Goal: Task Accomplishment & Management: Use online tool/utility

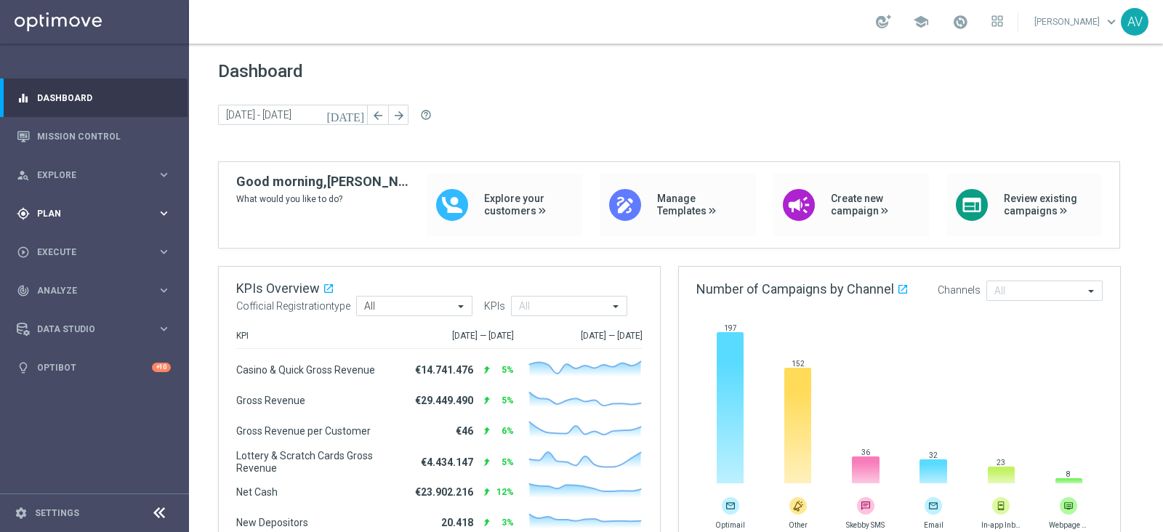
click at [60, 217] on span "Plan" at bounding box center [97, 213] width 120 height 9
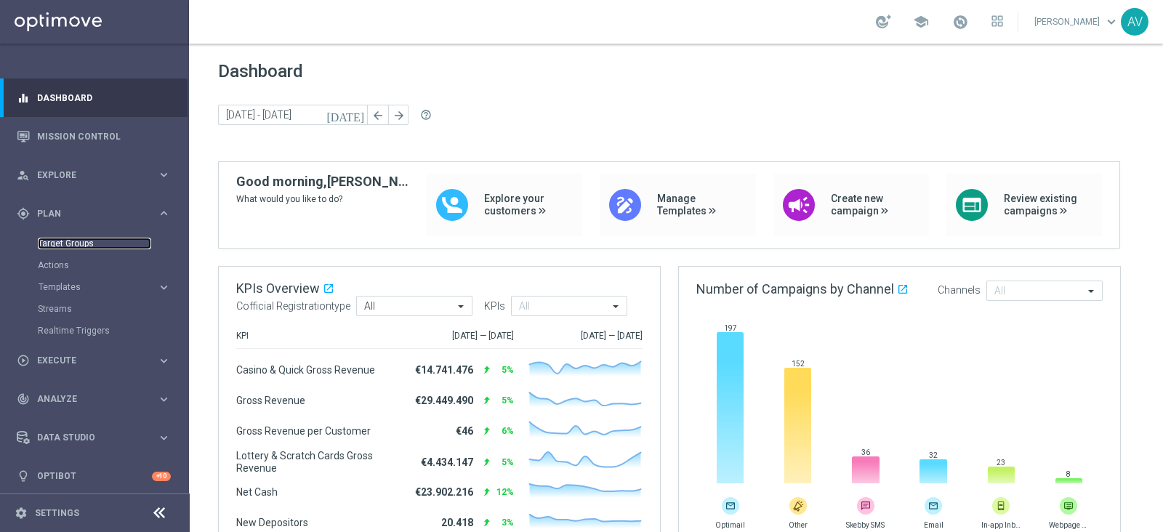
click at [76, 238] on link "Target Groups" at bounding box center [94, 244] width 113 height 12
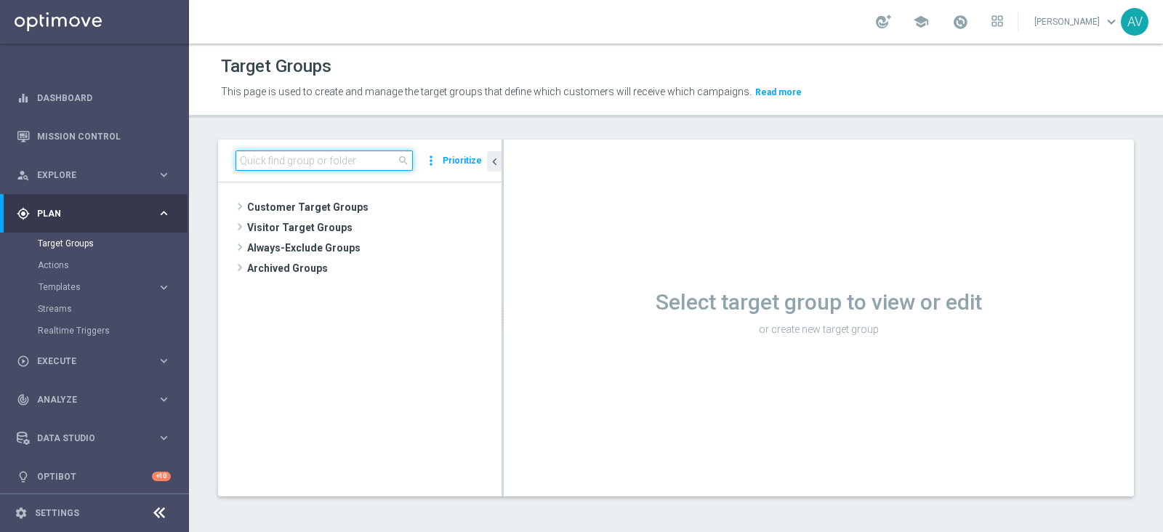
click at [297, 158] on input at bounding box center [323, 160] width 177 height 20
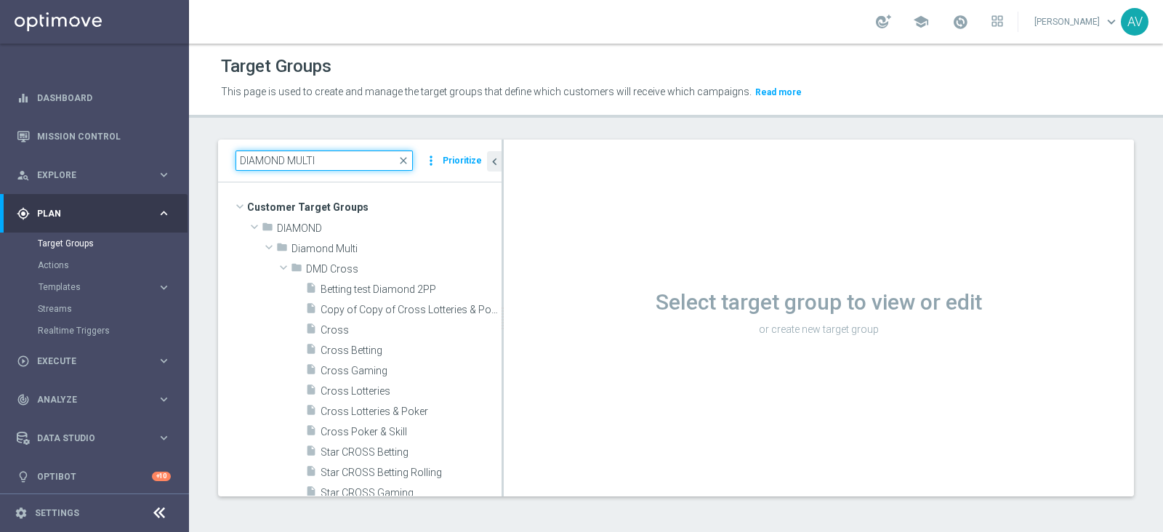
type input "DIAMOND MULTI"
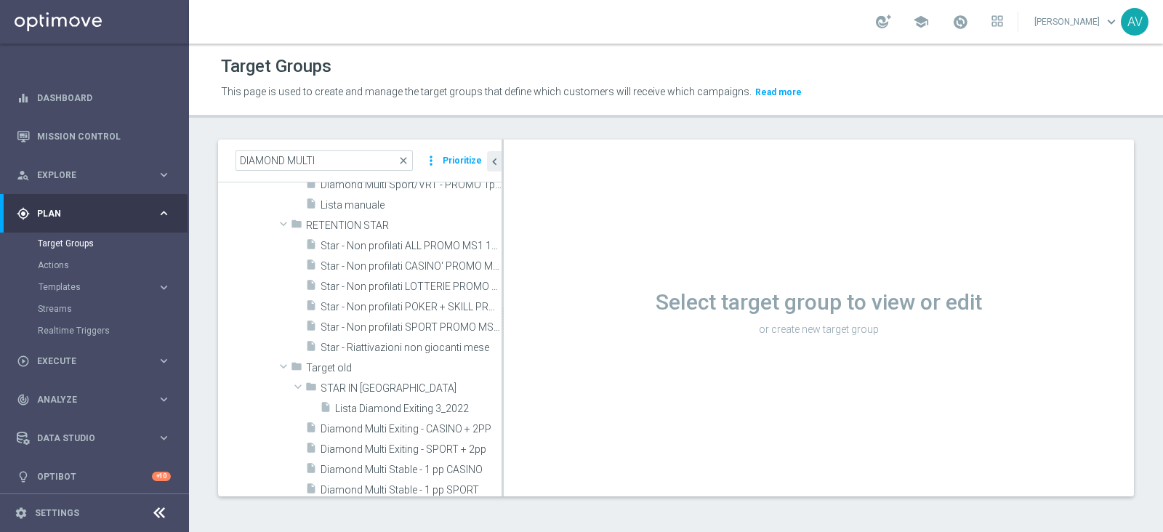
scroll to position [449, 0]
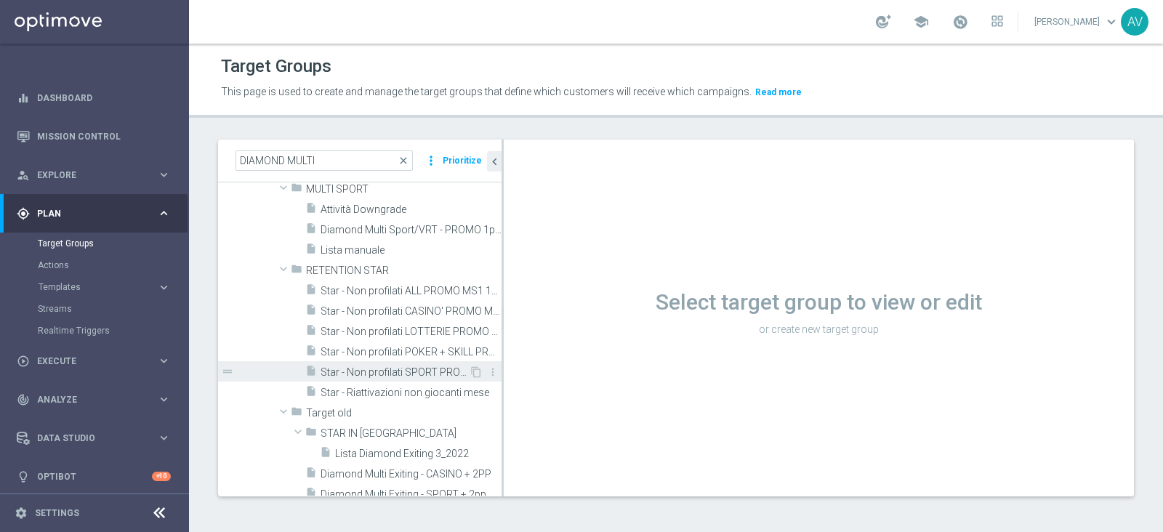
click at [398, 368] on span "Star - Non profilati SPORT PROMO MS1 1M (3m)" at bounding box center [395, 372] width 148 height 12
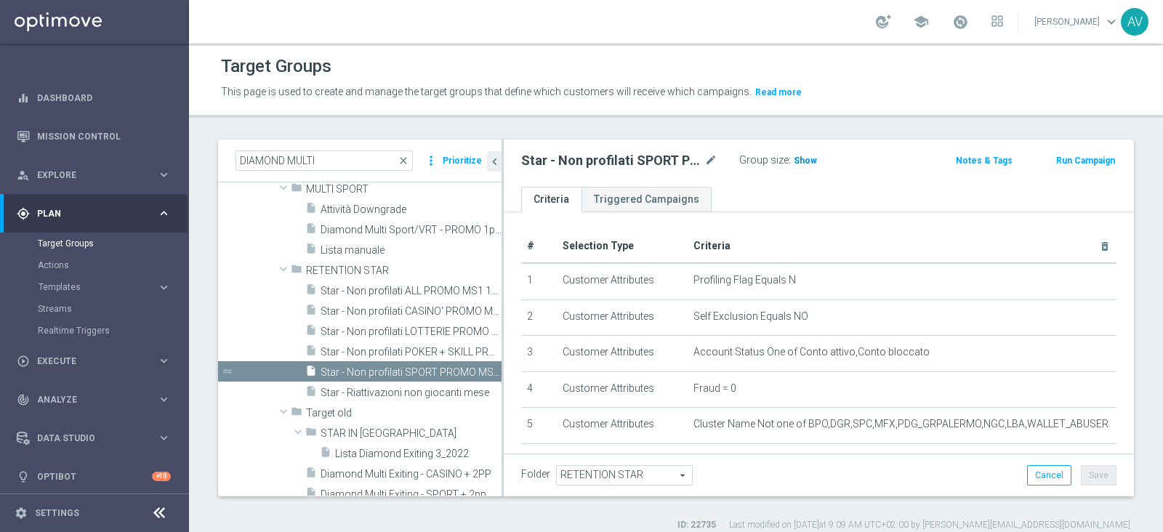
click at [804, 161] on span "Show" at bounding box center [805, 161] width 23 height 10
click at [799, 161] on span "378" at bounding box center [803, 163] width 18 height 14
click at [803, 158] on span "378" at bounding box center [803, 163] width 18 height 14
click at [398, 390] on span "Star - Riattivazioni non giocanti mese" at bounding box center [395, 393] width 148 height 12
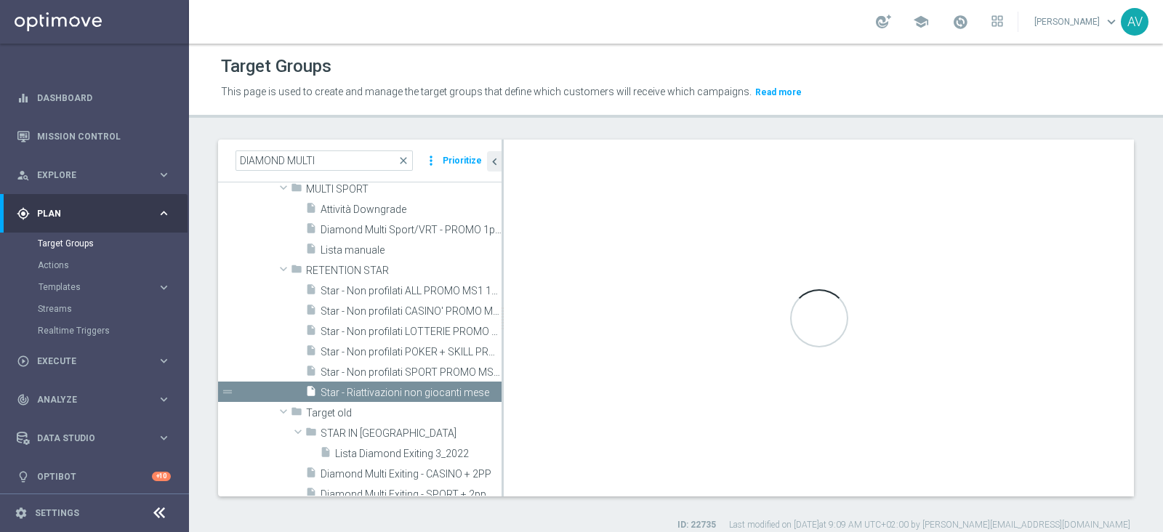
checkbox input "false"
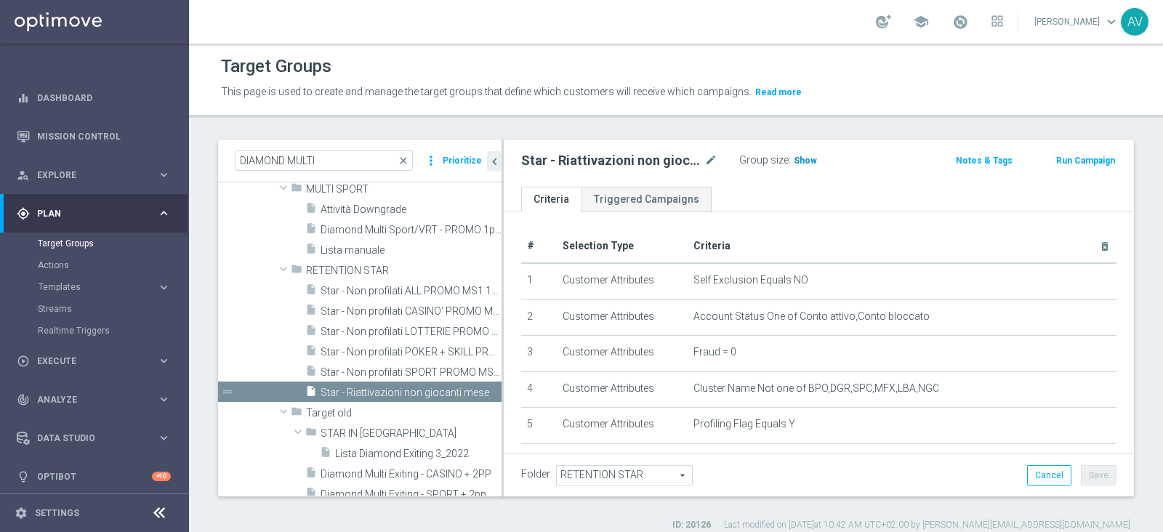
click at [805, 157] on span "Show" at bounding box center [805, 161] width 23 height 10
click at [926, 49] on header "Target Groups This page is used to create and manage the target groups that def…" at bounding box center [676, 81] width 974 height 74
click at [794, 156] on span "54" at bounding box center [800, 163] width 13 height 14
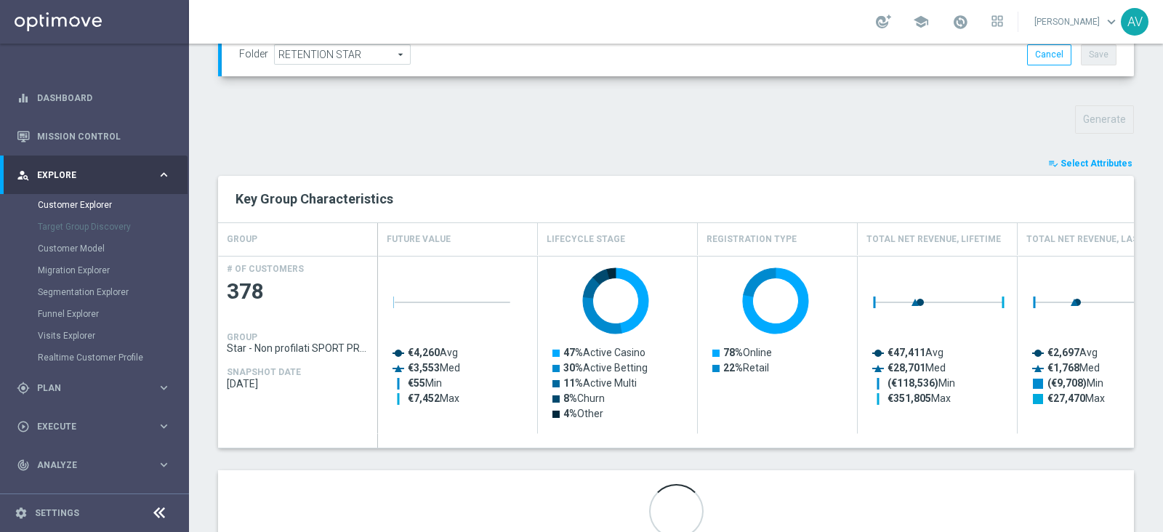
scroll to position [447, 0]
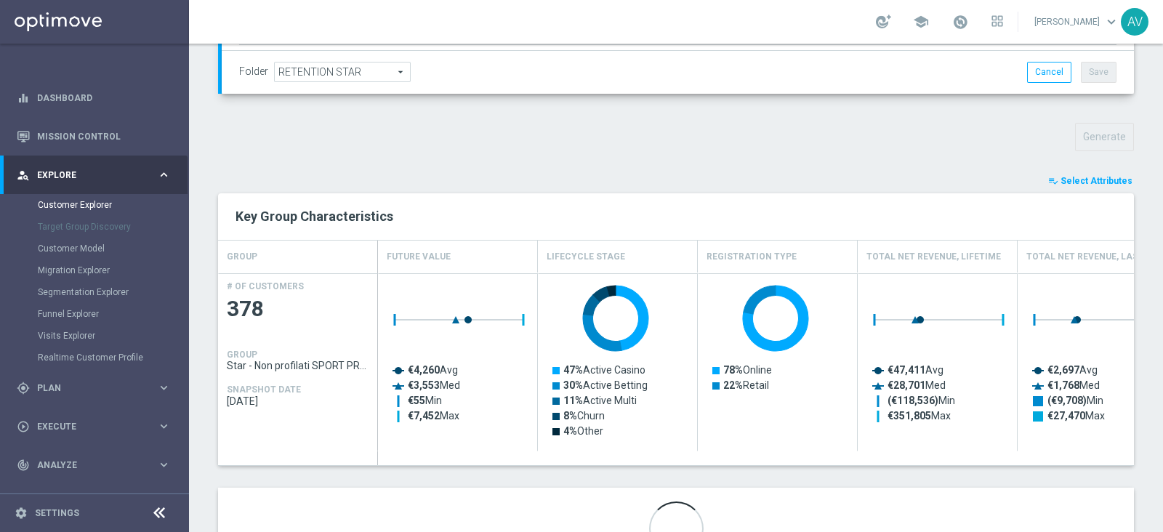
click at [1079, 176] on span "Select Attributes" at bounding box center [1096, 181] width 72 height 10
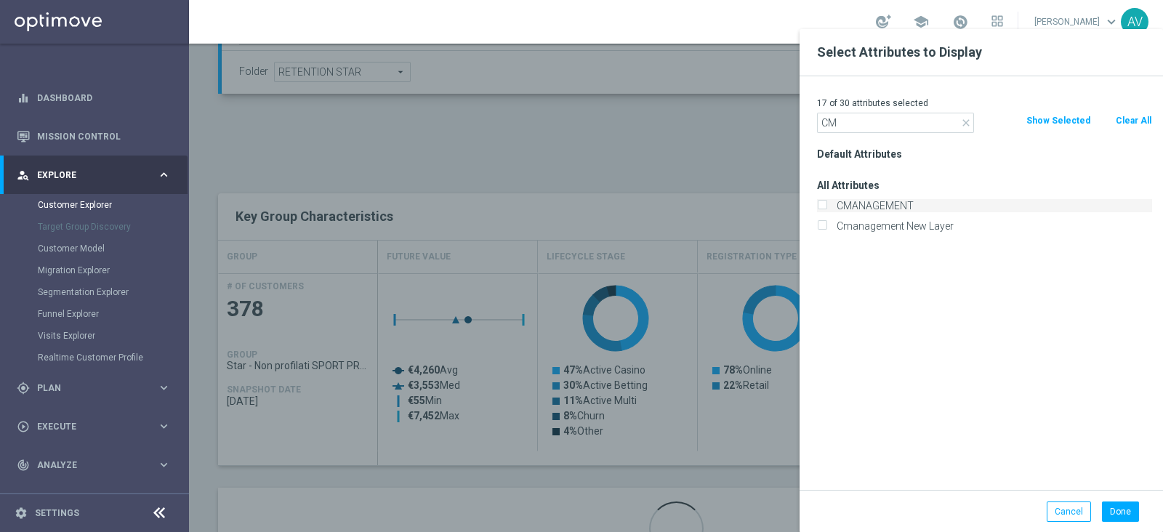
type input "CM"
click at [829, 205] on div "CMANAGEMENT" at bounding box center [984, 205] width 335 height 13
click at [823, 203] on input "CMANAGEMENT" at bounding box center [821, 207] width 9 height 9
checkbox input "true"
click at [1127, 509] on button "Done" at bounding box center [1120, 511] width 37 height 20
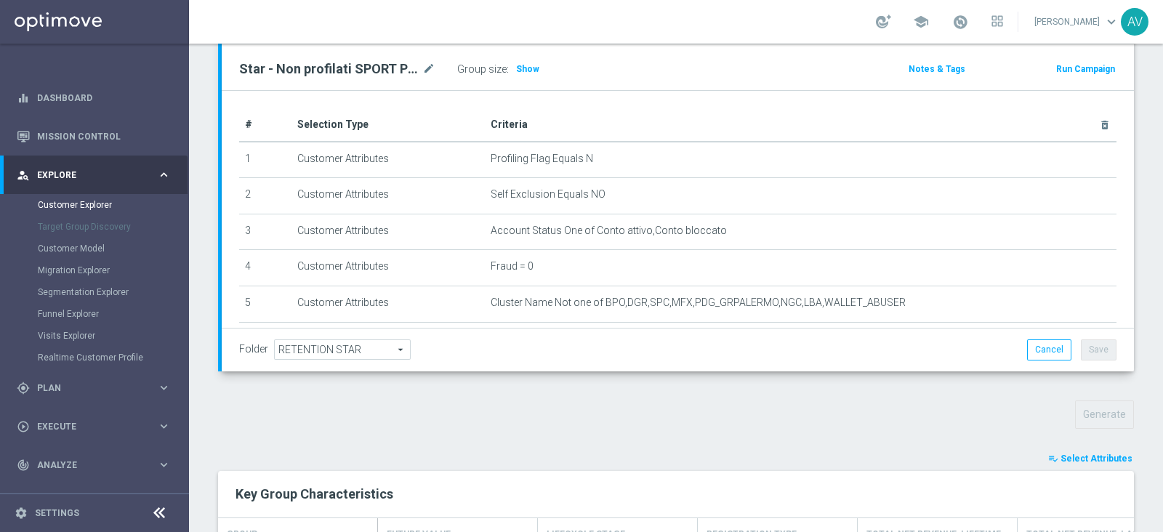
scroll to position [165, 0]
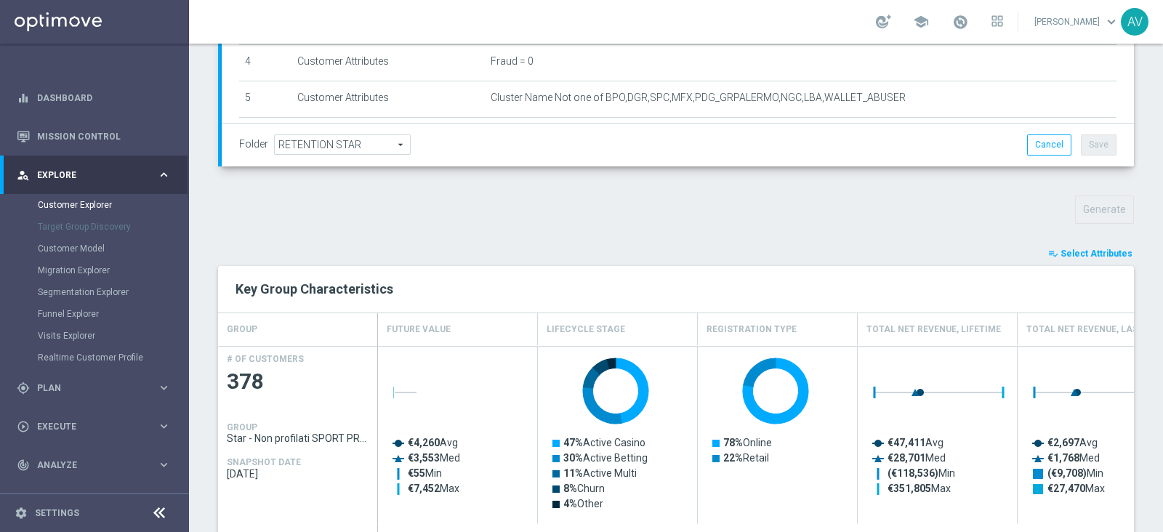
scroll to position [520, 0]
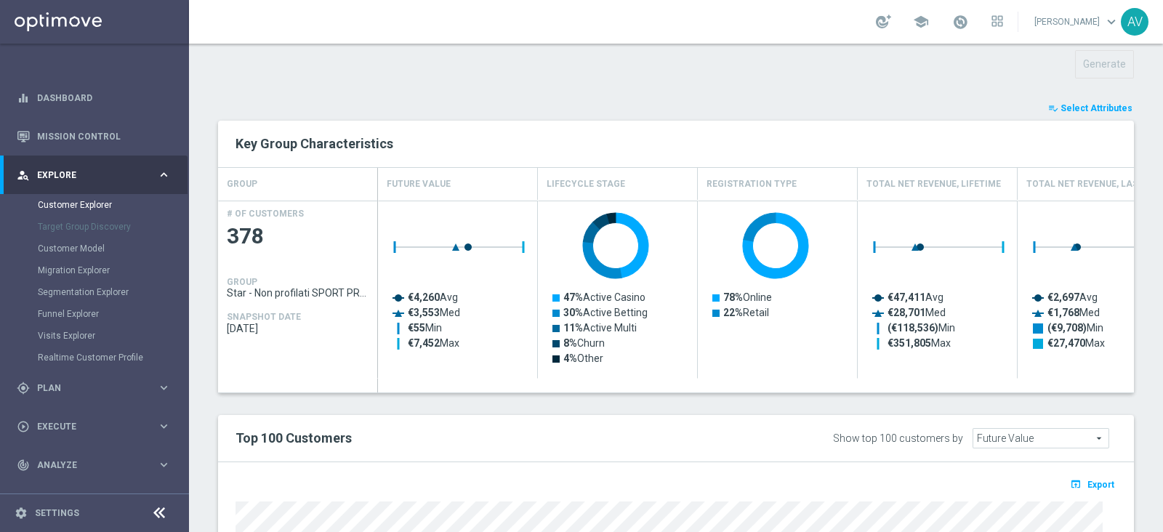
click at [1068, 108] on span "Select Attributes" at bounding box center [1096, 108] width 72 height 10
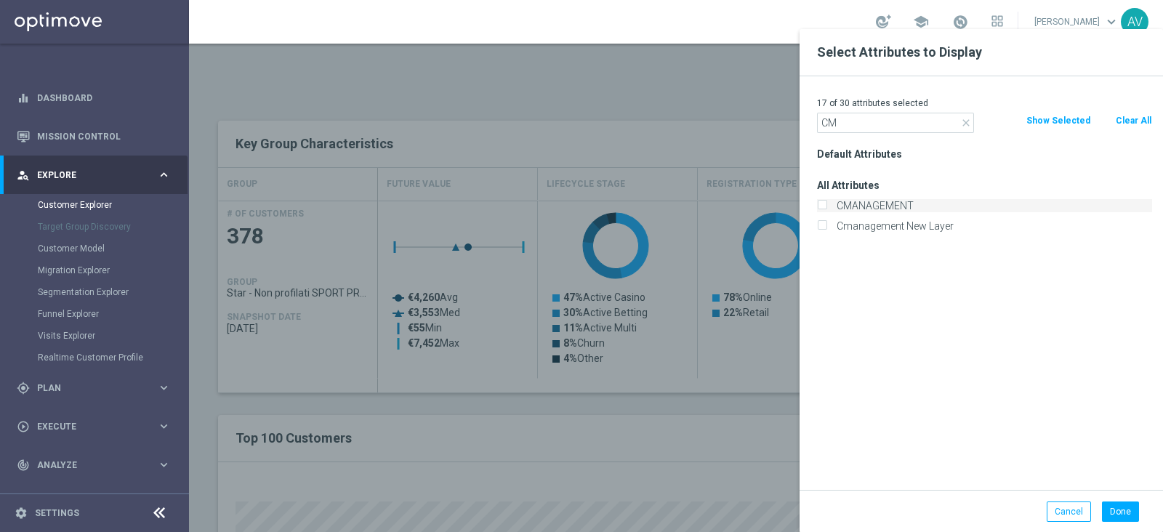
type input "CM"
click at [834, 204] on label "CMANAGEMENT" at bounding box center [991, 205] width 321 height 13
click at [826, 204] on input "CMANAGEMENT" at bounding box center [821, 207] width 9 height 9
checkbox input "true"
click at [1116, 506] on button "Done" at bounding box center [1120, 511] width 37 height 20
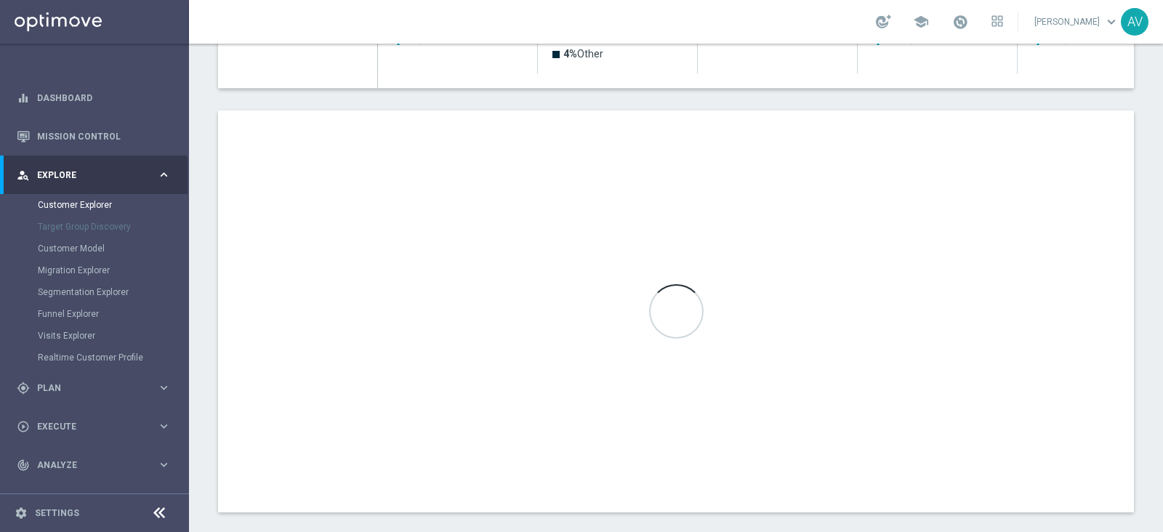
scroll to position [821, 0]
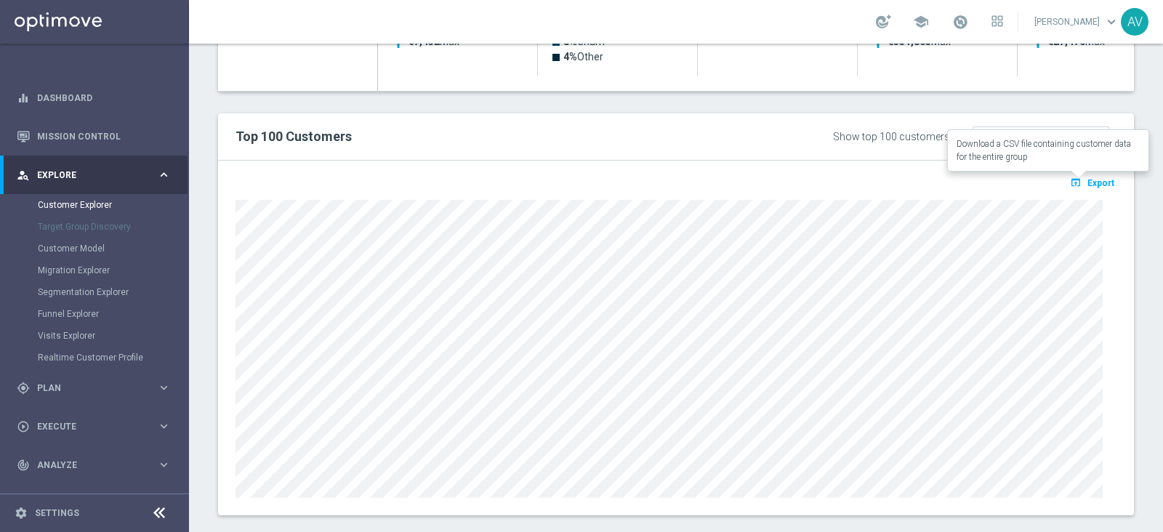
click at [1087, 180] on span "Export" at bounding box center [1100, 183] width 27 height 10
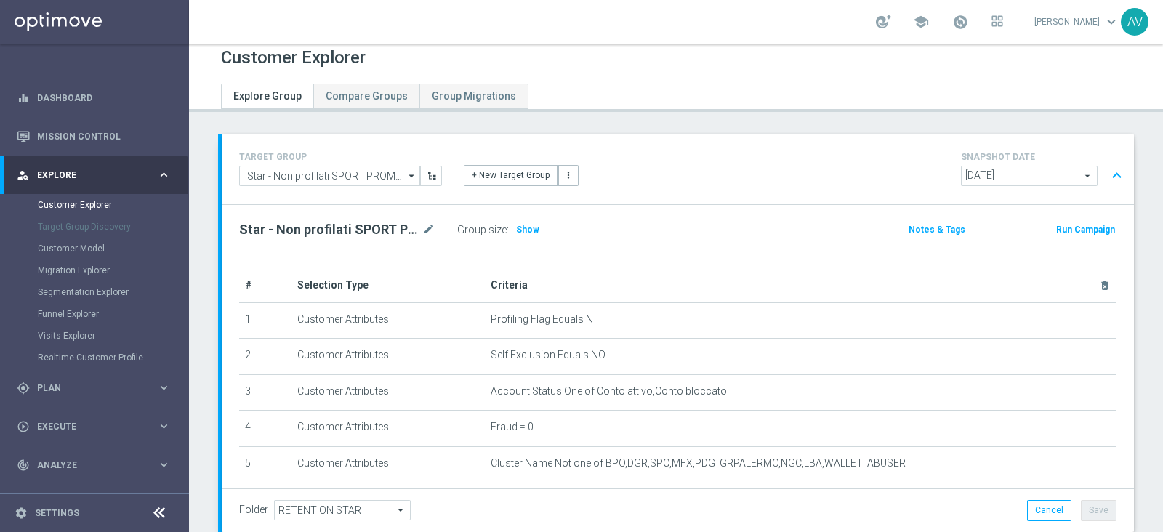
scroll to position [0, 0]
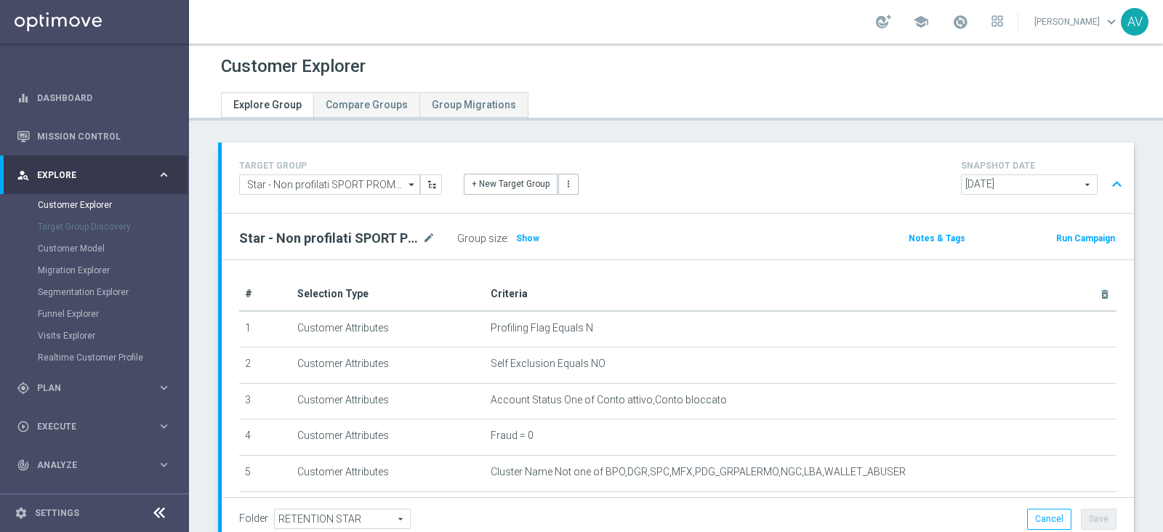
click at [1055, 234] on button "Run Campaign" at bounding box center [1086, 238] width 62 height 16
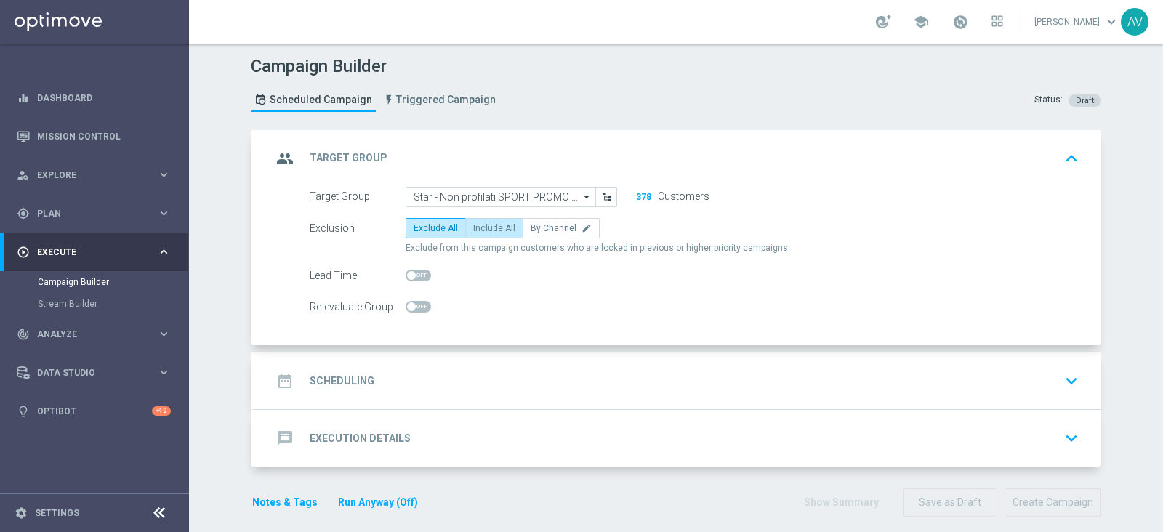
click at [473, 223] on span "Include All" at bounding box center [494, 228] width 42 height 10
click at [473, 226] on input "Include All" at bounding box center [477, 230] width 9 height 9
radio input "true"
click at [276, 163] on icon "group" at bounding box center [285, 158] width 26 height 26
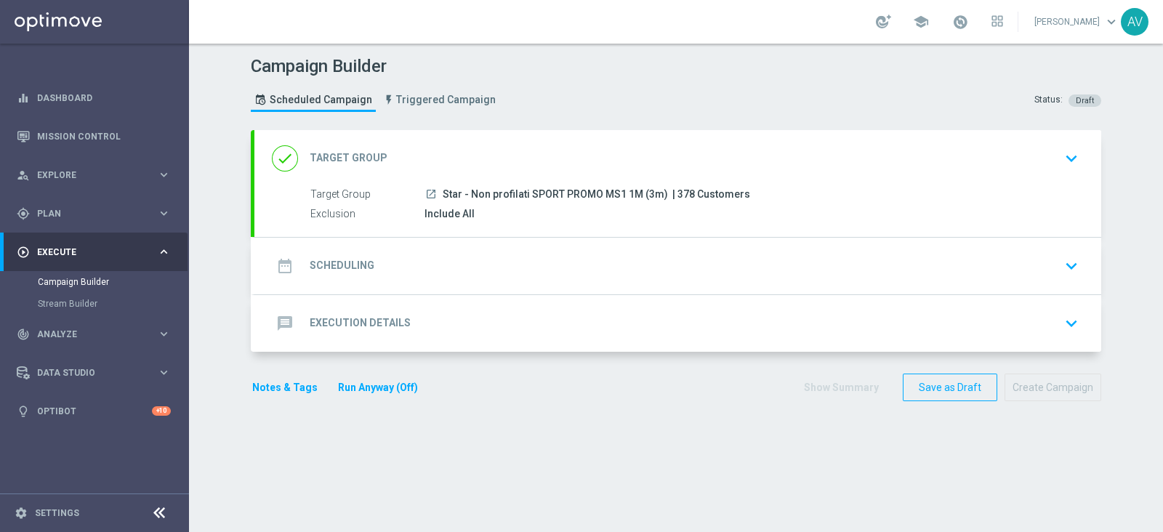
click at [278, 265] on icon "date_range" at bounding box center [285, 266] width 26 height 26
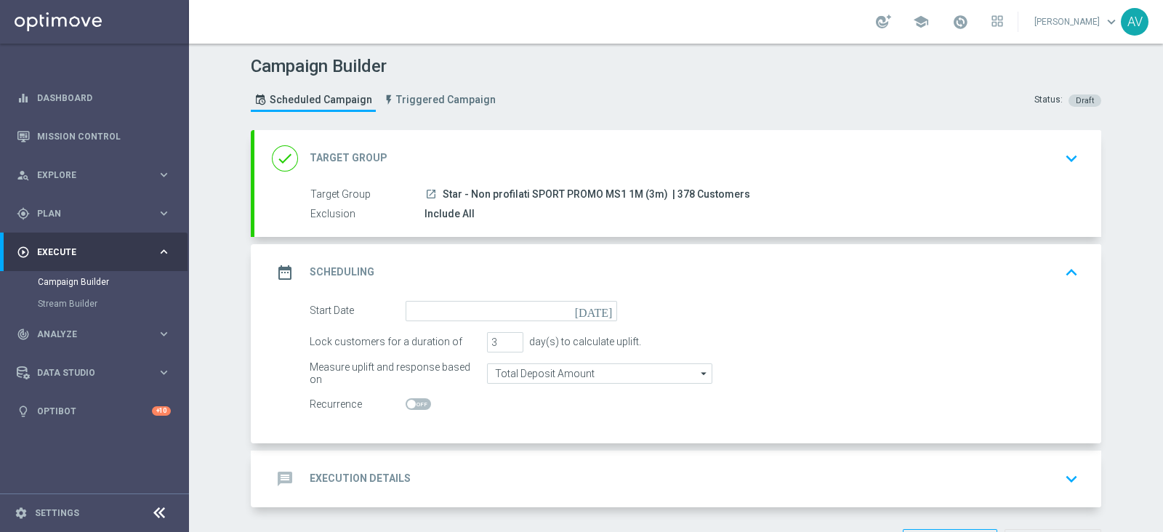
click at [597, 309] on icon "[DATE]" at bounding box center [596, 309] width 43 height 16
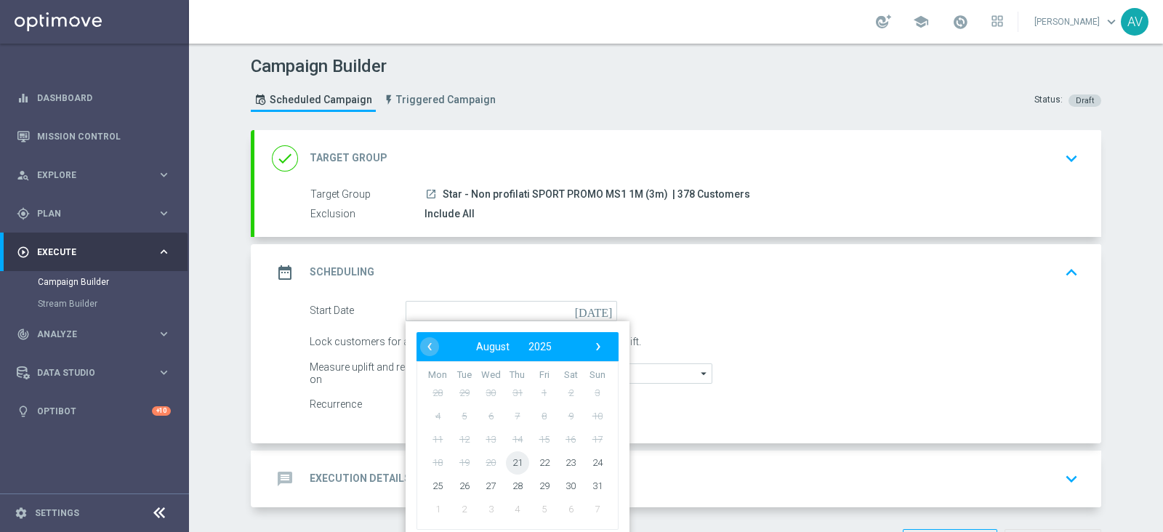
click at [511, 464] on span "21" at bounding box center [517, 462] width 23 height 23
type input "[DATE]"
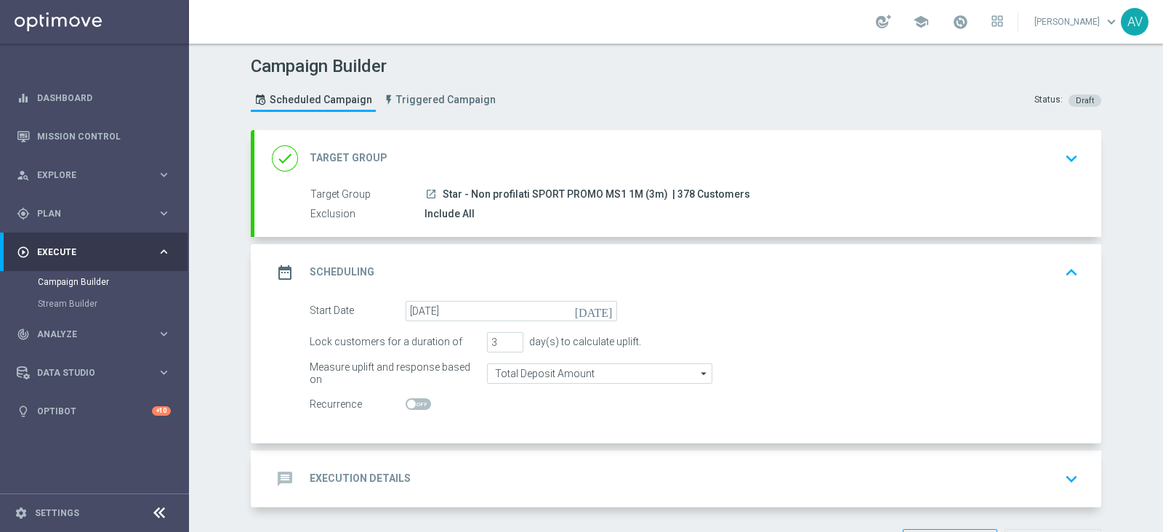
click at [272, 265] on icon "date_range" at bounding box center [285, 272] width 26 height 26
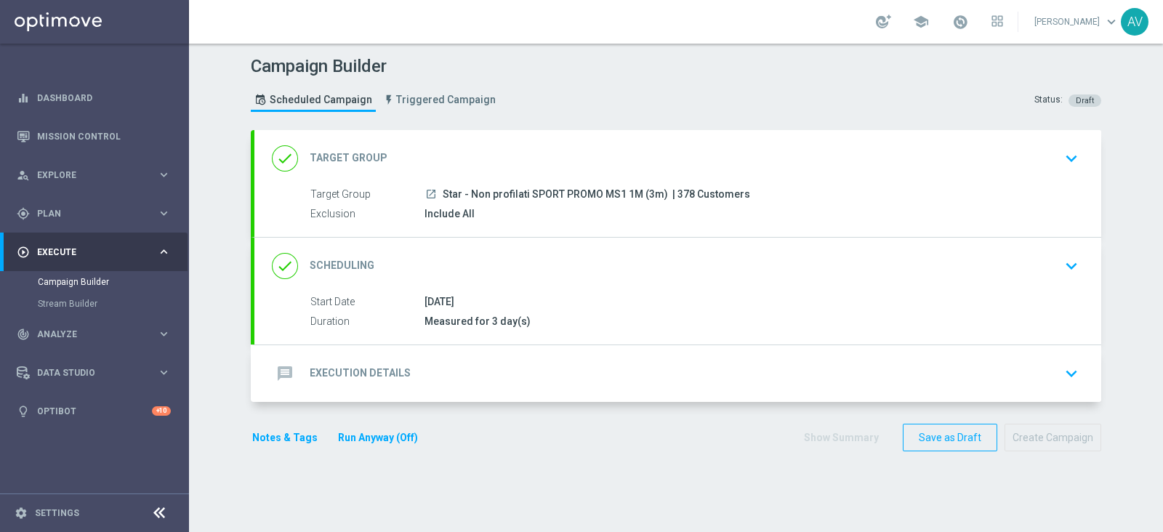
click at [283, 376] on icon "message" at bounding box center [285, 373] width 26 height 26
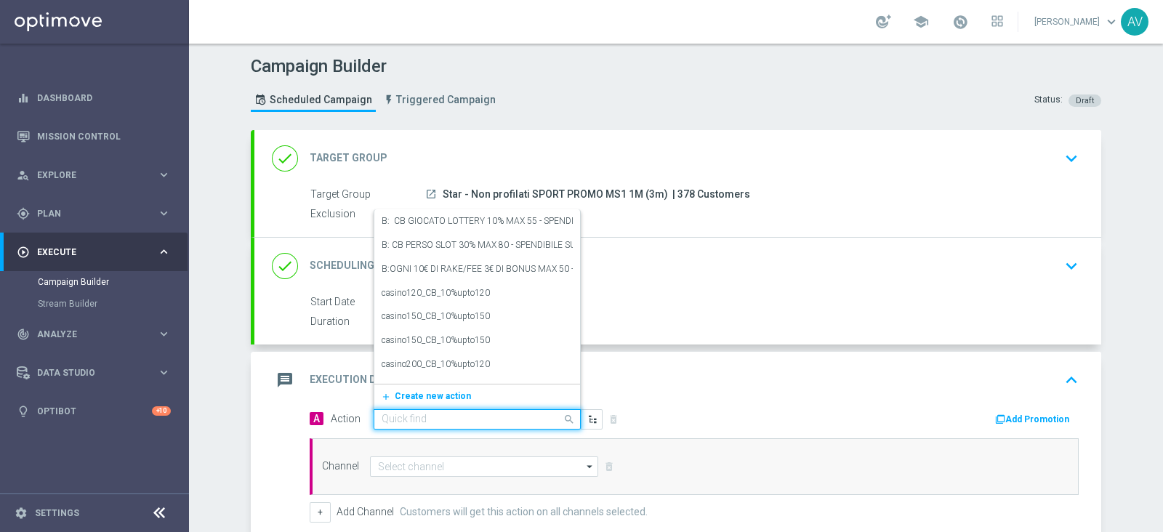
click at [384, 421] on input "text" at bounding box center [463, 420] width 162 height 12
type input "STAR NON"
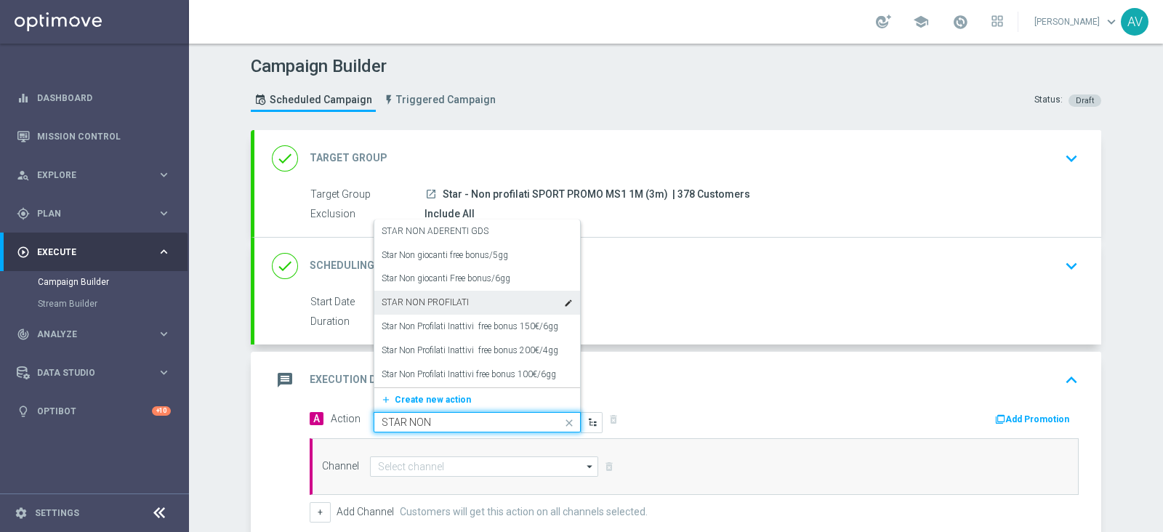
click at [392, 300] on label "STAR NON PROFILATI" at bounding box center [425, 303] width 87 height 12
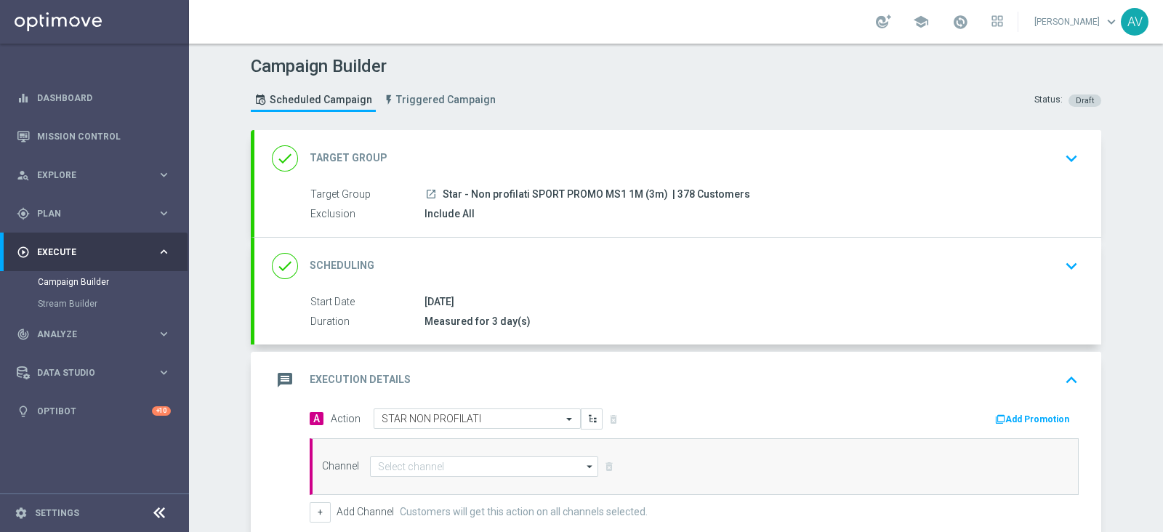
scroll to position [217, 0]
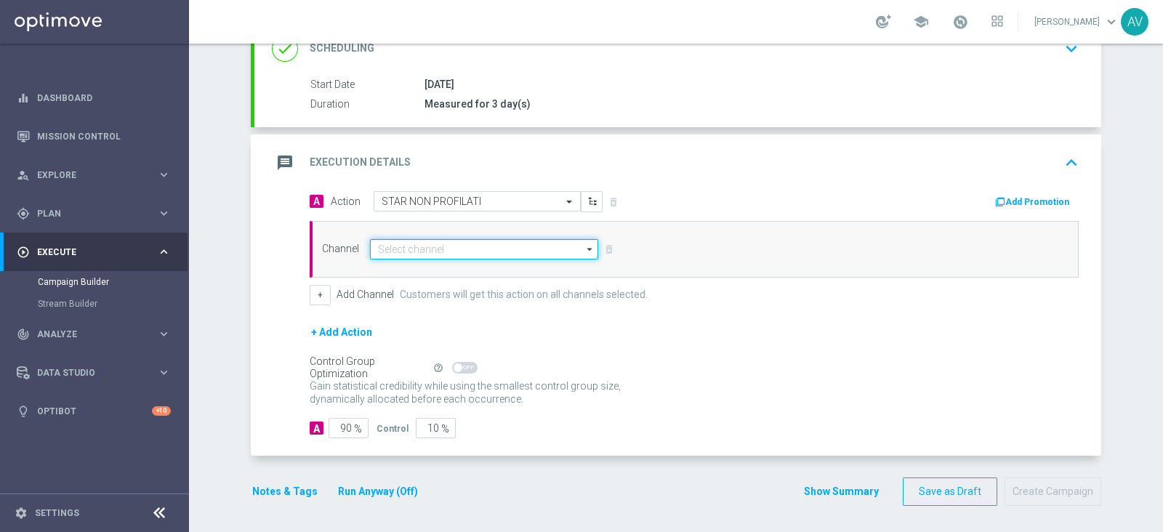
click at [400, 251] on input at bounding box center [484, 249] width 228 height 20
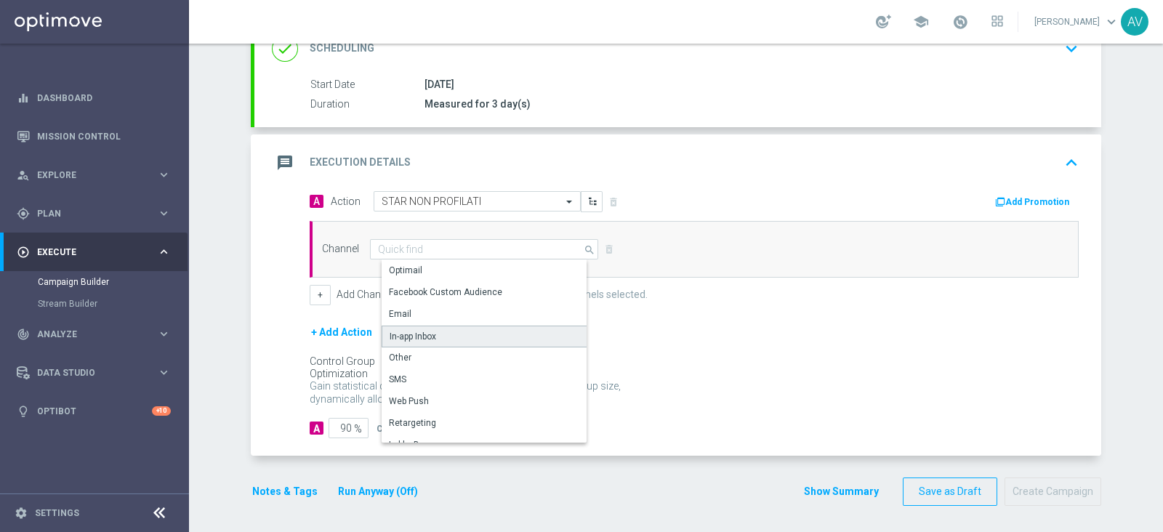
click at [440, 329] on div "In-app Inbox" at bounding box center [490, 337] width 217 height 22
type input "In-app Inbox"
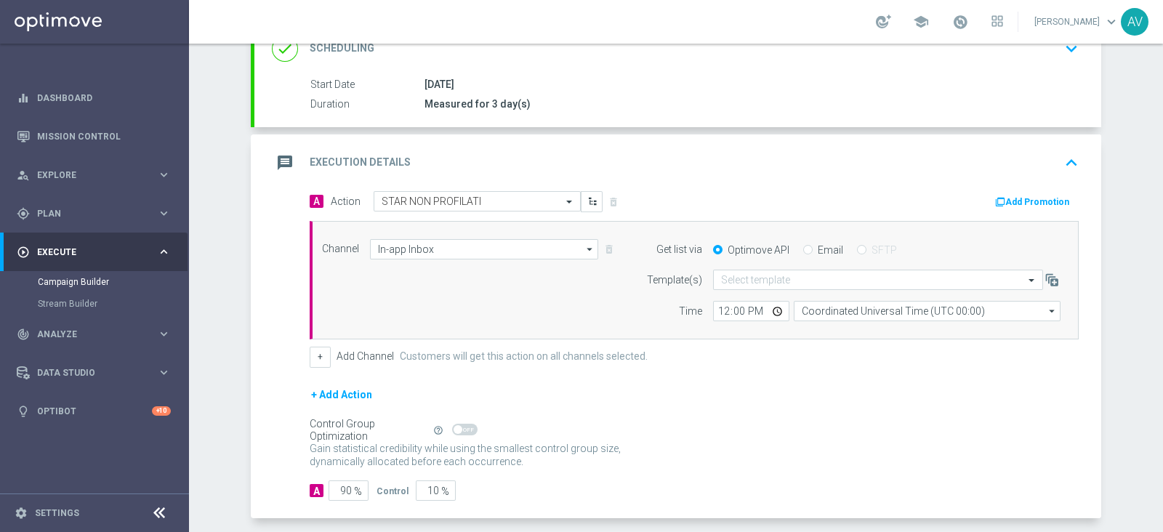
click at [803, 249] on input "Email" at bounding box center [807, 250] width 9 height 9
radio input "true"
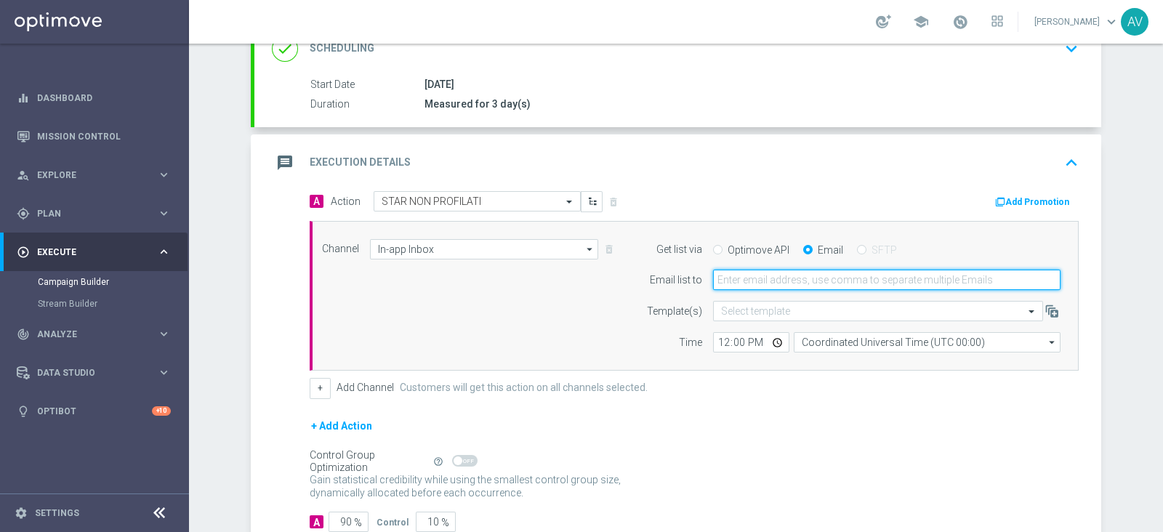
click at [789, 286] on input "email" at bounding box center [886, 280] width 347 height 20
type input "[PERSON_NAME][EMAIL_ADDRESS][DOMAIN_NAME]"
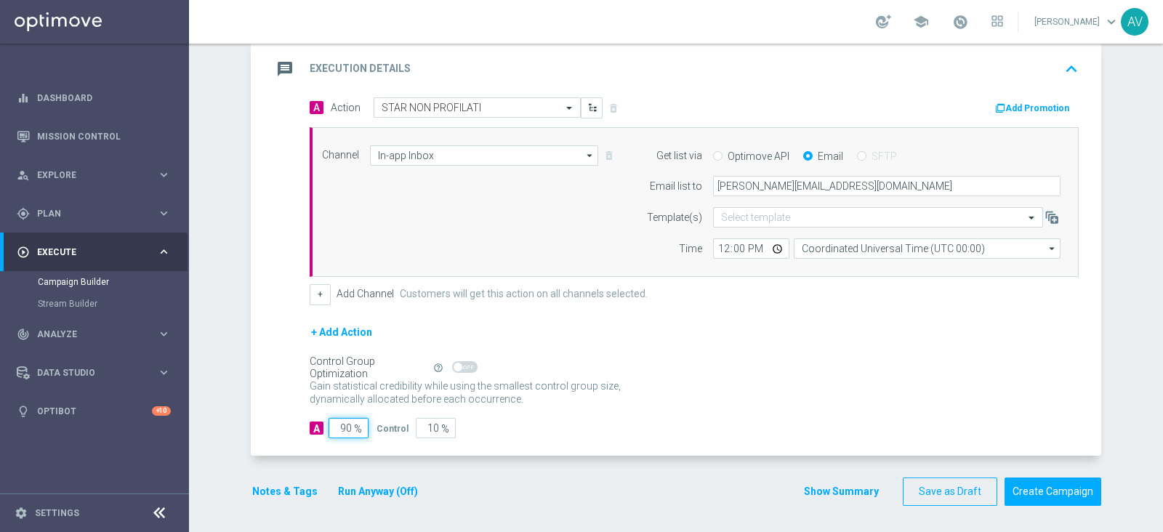
click at [340, 427] on input "90" at bounding box center [349, 428] width 40 height 20
type input "0"
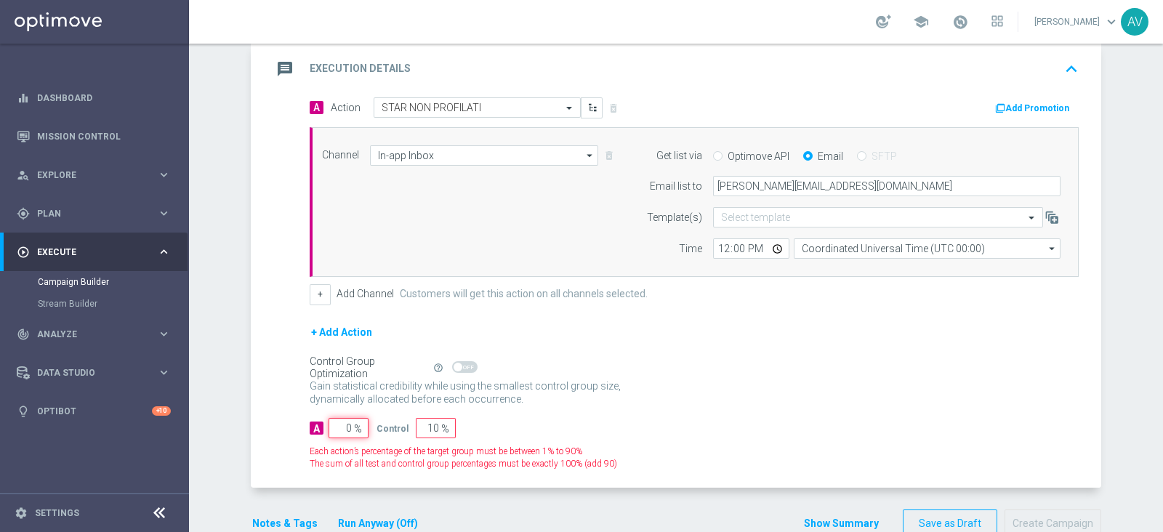
type input "100"
type input "10"
type input "90"
type input "100"
type input "0"
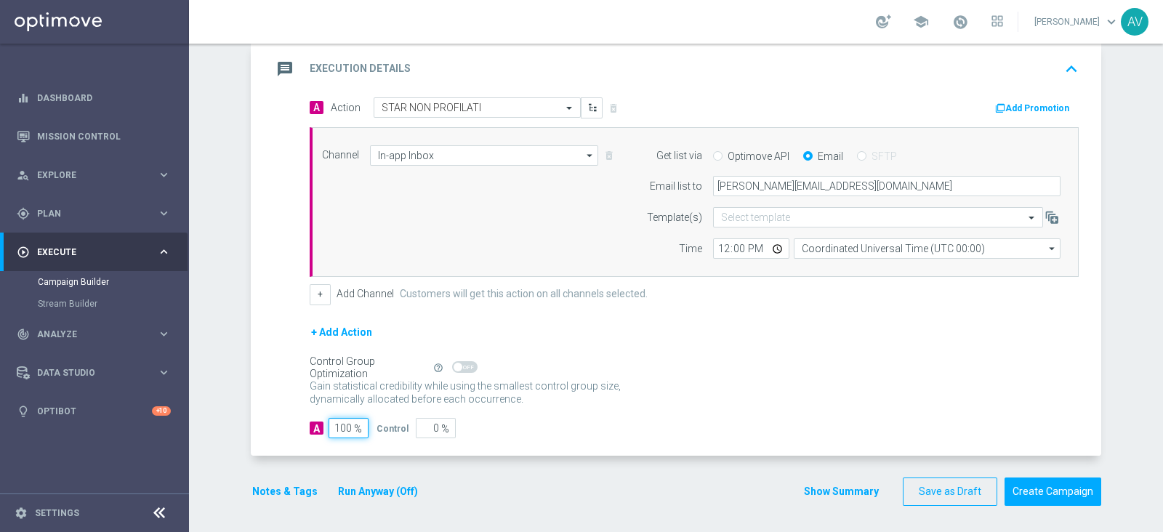
type input "100"
click at [273, 64] on icon "message" at bounding box center [285, 69] width 26 height 26
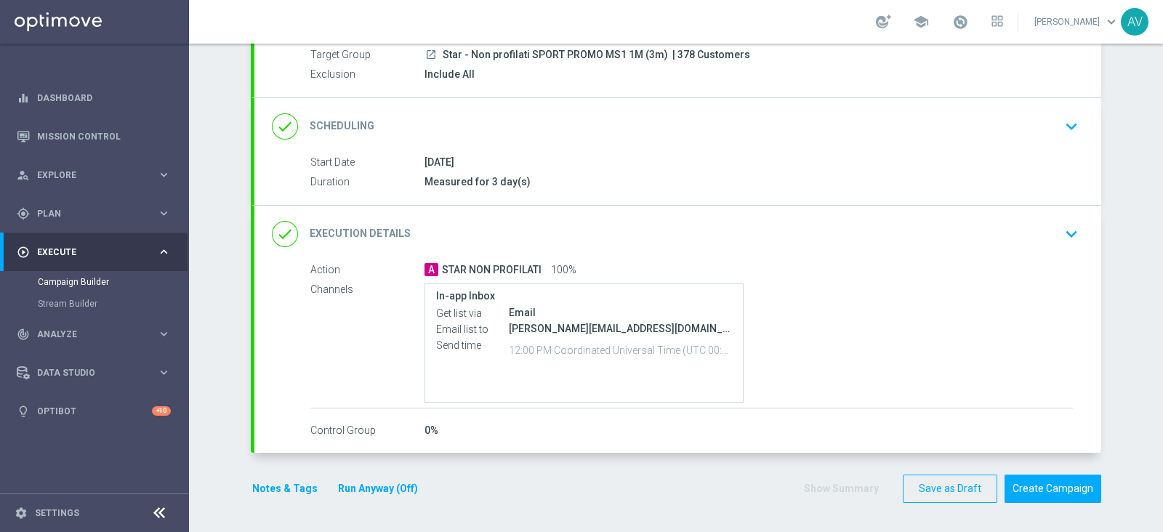
scroll to position [138, 0]
click at [253, 483] on button "Notes & Tags" at bounding box center [285, 491] width 68 height 18
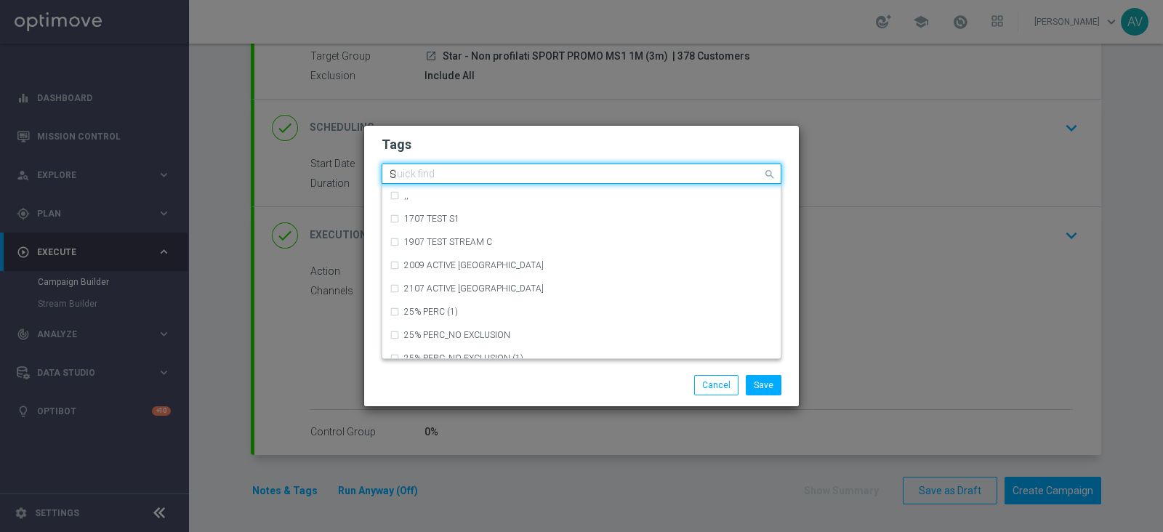
click at [528, 180] on input "S" at bounding box center [576, 175] width 373 height 12
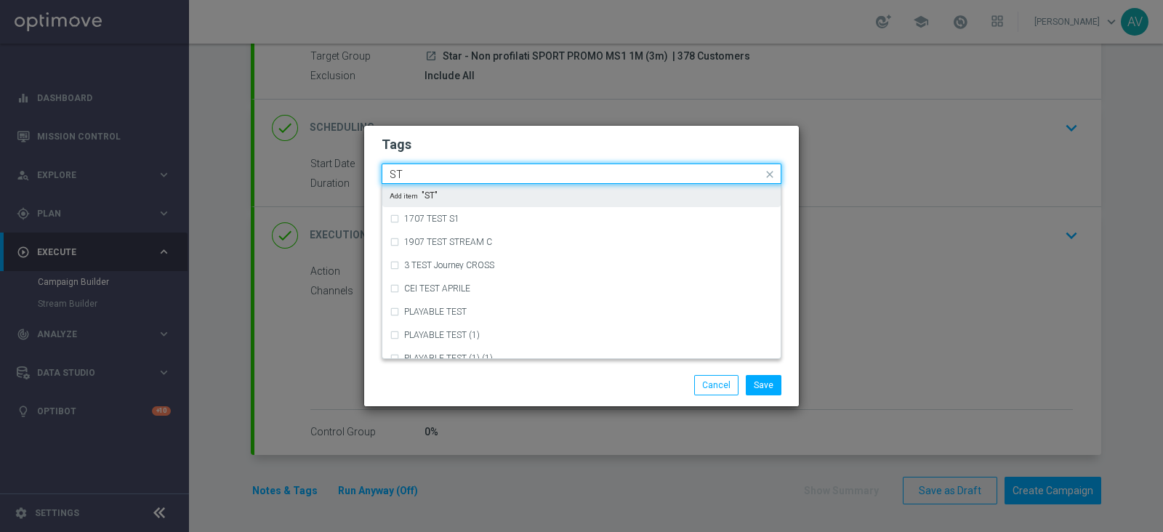
type input "S"
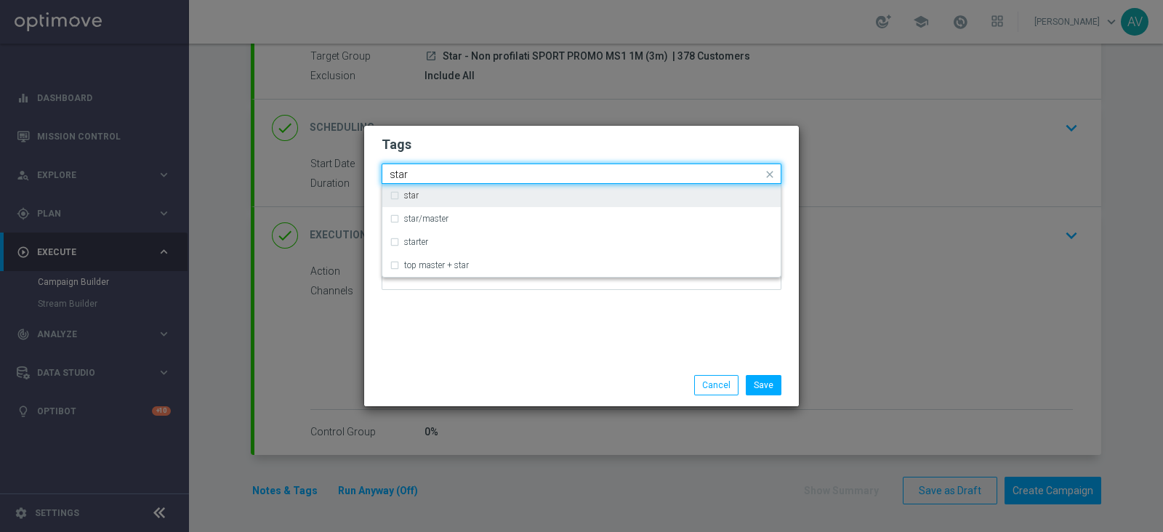
click at [435, 194] on div "star" at bounding box center [588, 195] width 369 height 9
type input "star"
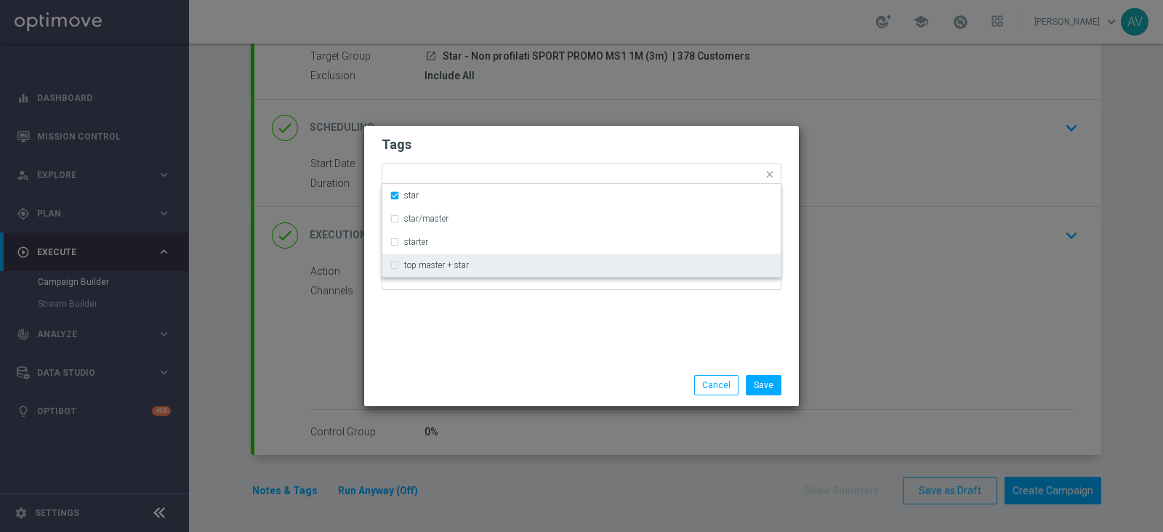
click at [528, 331] on div "Tags Quick find × star star star/master starter top master + star Notes" at bounding box center [581, 245] width 435 height 238
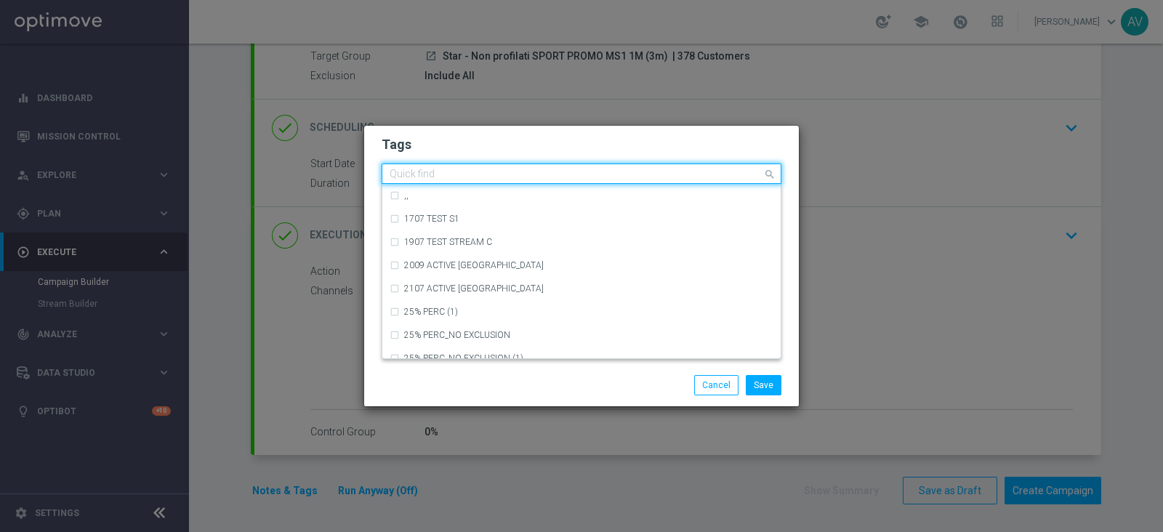
click at [501, 175] on input "text" at bounding box center [576, 175] width 373 height 12
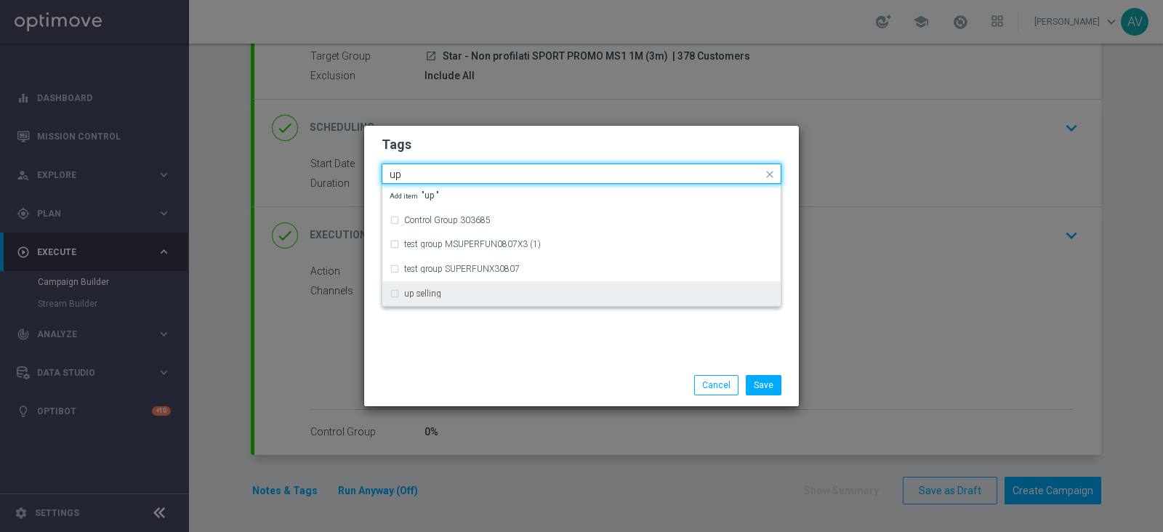
click at [413, 297] on label "up selling" at bounding box center [422, 293] width 37 height 9
type input "up"
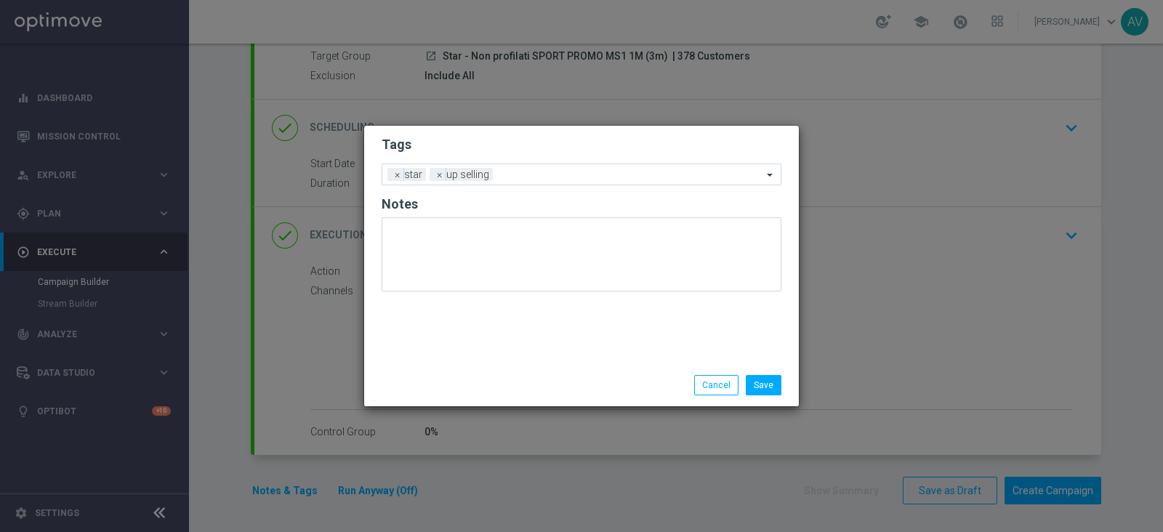
click at [462, 337] on div "Tags Add a new tag × star × up selling Notes" at bounding box center [581, 245] width 435 height 238
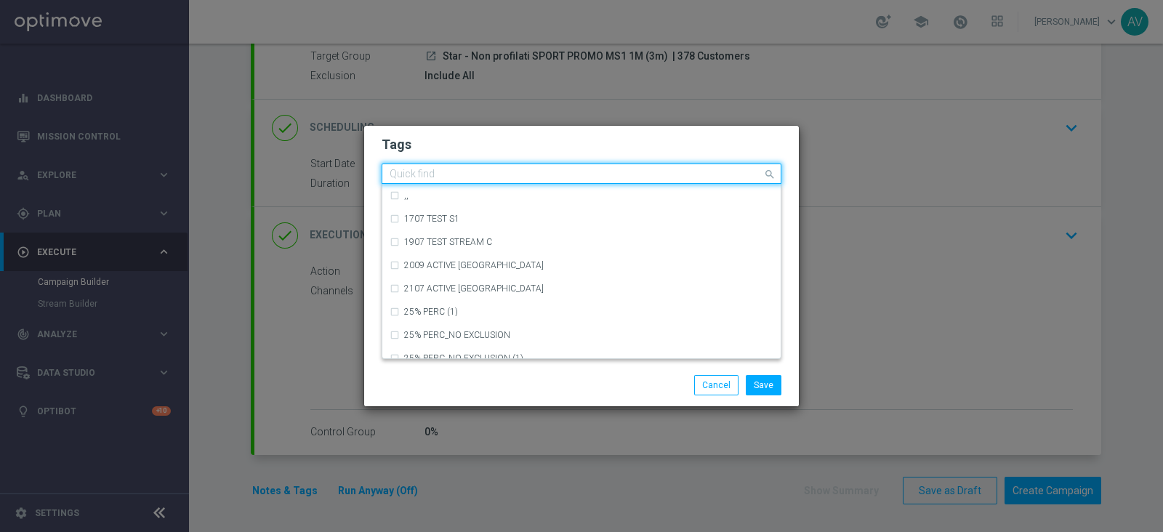
click at [525, 174] on input "text" at bounding box center [576, 175] width 373 height 12
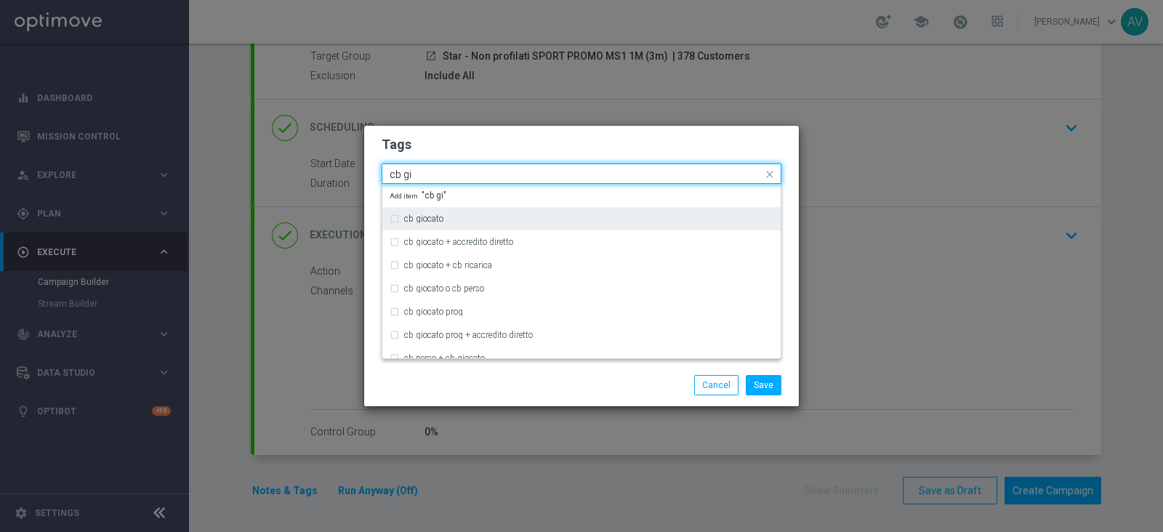
click at [393, 219] on div "cb giocato" at bounding box center [582, 218] width 384 height 23
type input "cb gi"
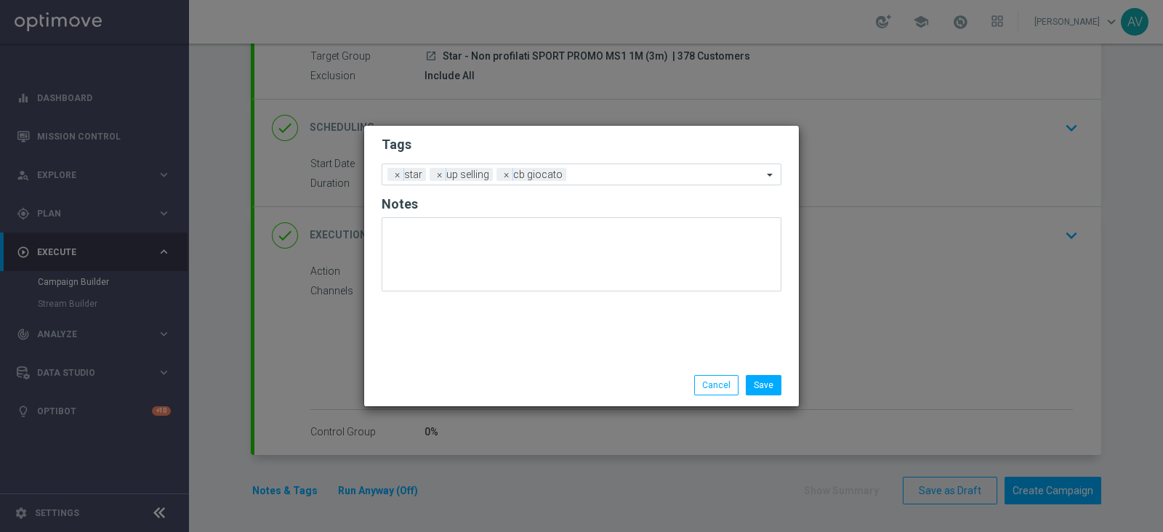
click at [614, 392] on div "Save Cancel" at bounding box center [651, 385] width 281 height 20
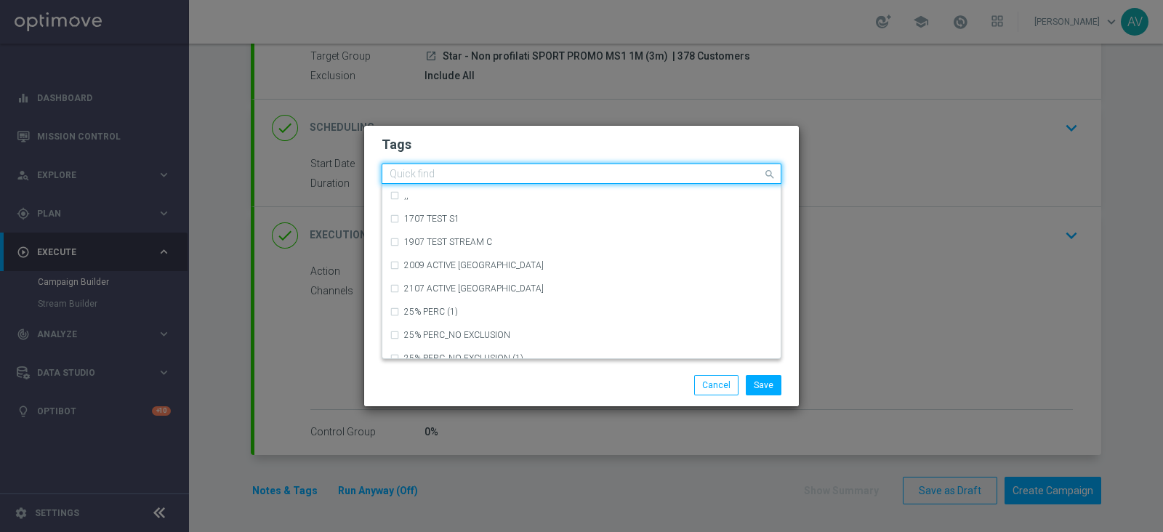
click at [602, 173] on input "text" at bounding box center [576, 175] width 373 height 12
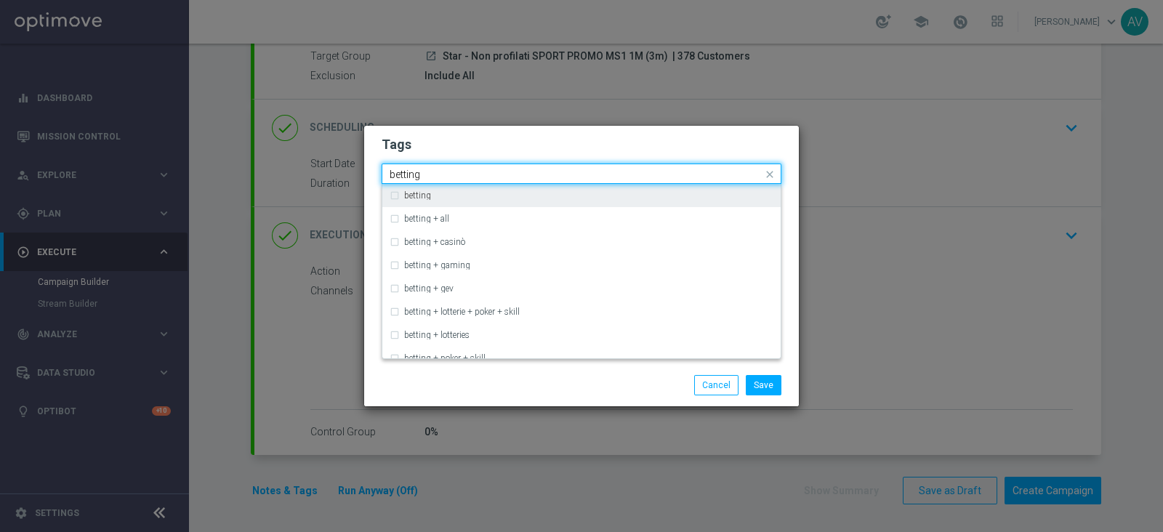
click at [391, 194] on div "betting" at bounding box center [582, 195] width 384 height 23
type input "betting"
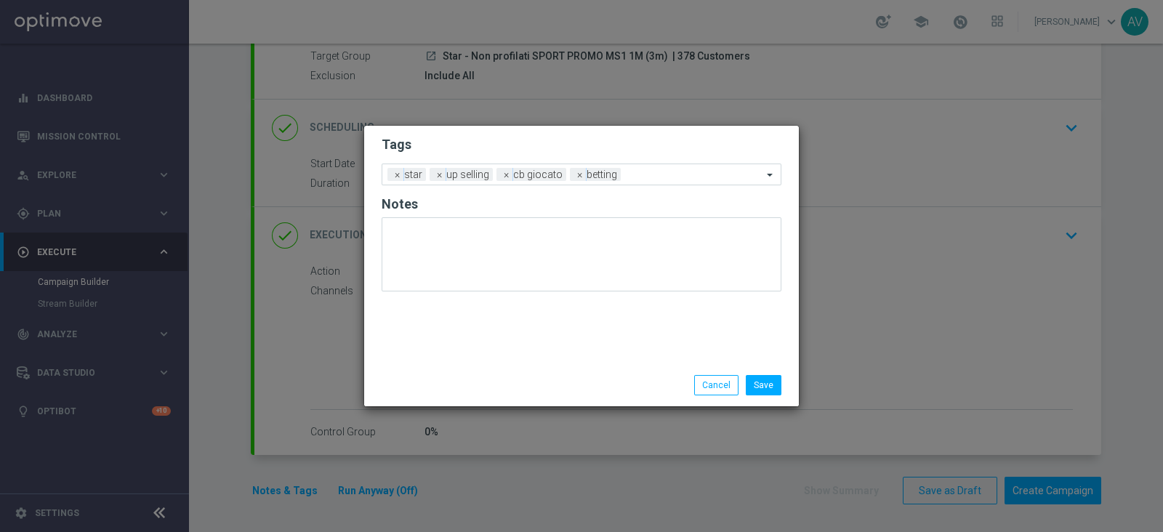
click at [512, 376] on div "Save Cancel" at bounding box center [651, 385] width 281 height 20
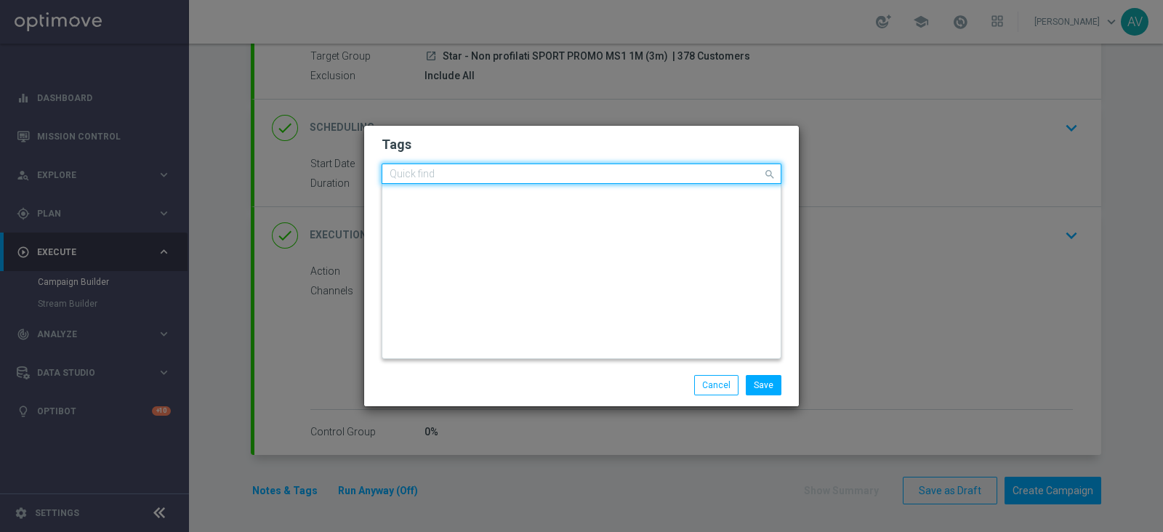
click at [639, 182] on div at bounding box center [574, 176] width 375 height 15
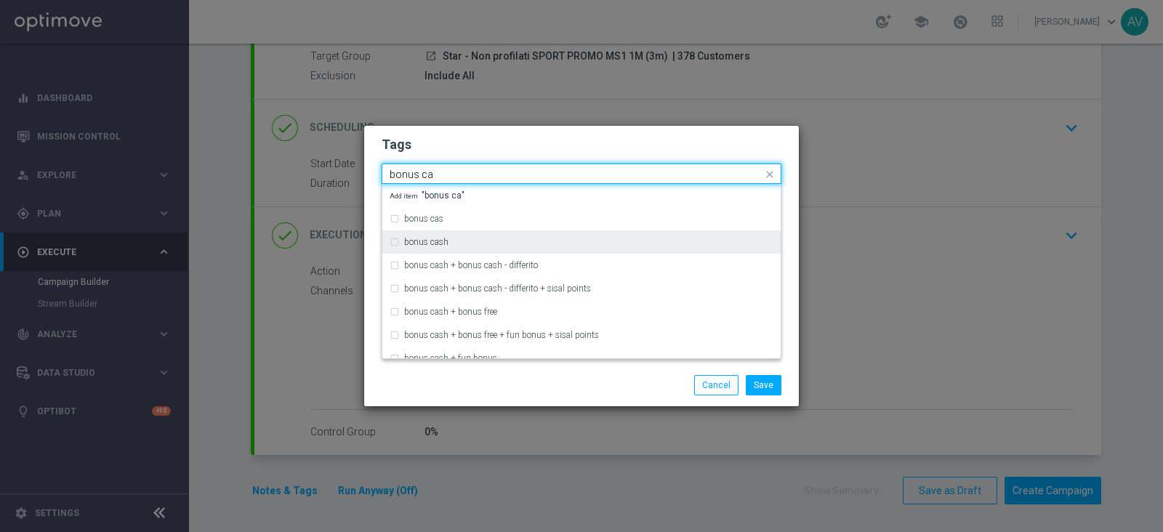
click at [446, 245] on label "bonus cash" at bounding box center [426, 242] width 44 height 9
type input "bonus ca"
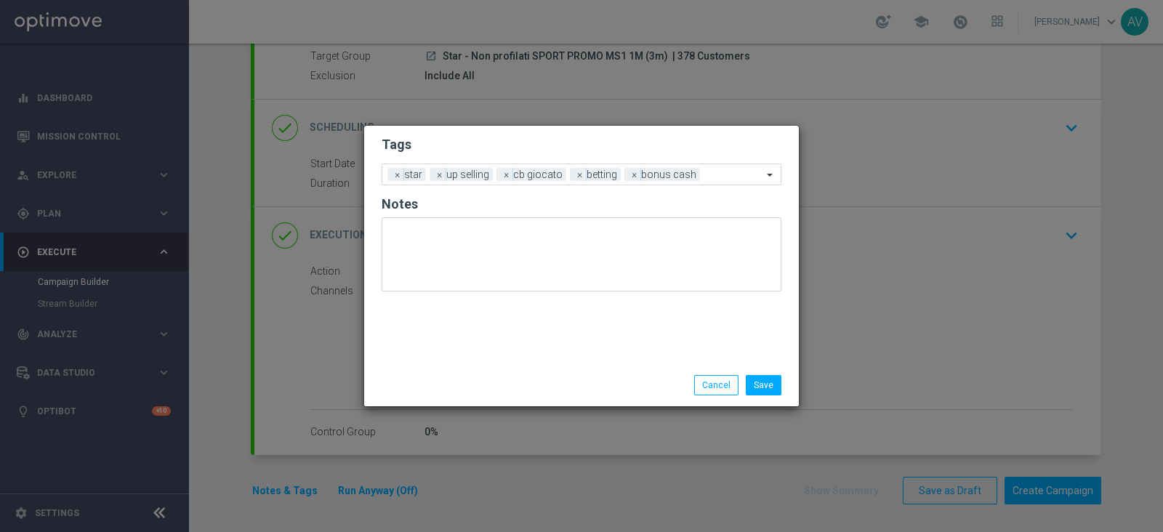
click at [512, 380] on div "Save Cancel" at bounding box center [651, 385] width 281 height 20
click at [765, 376] on button "Save" at bounding box center [764, 385] width 36 height 20
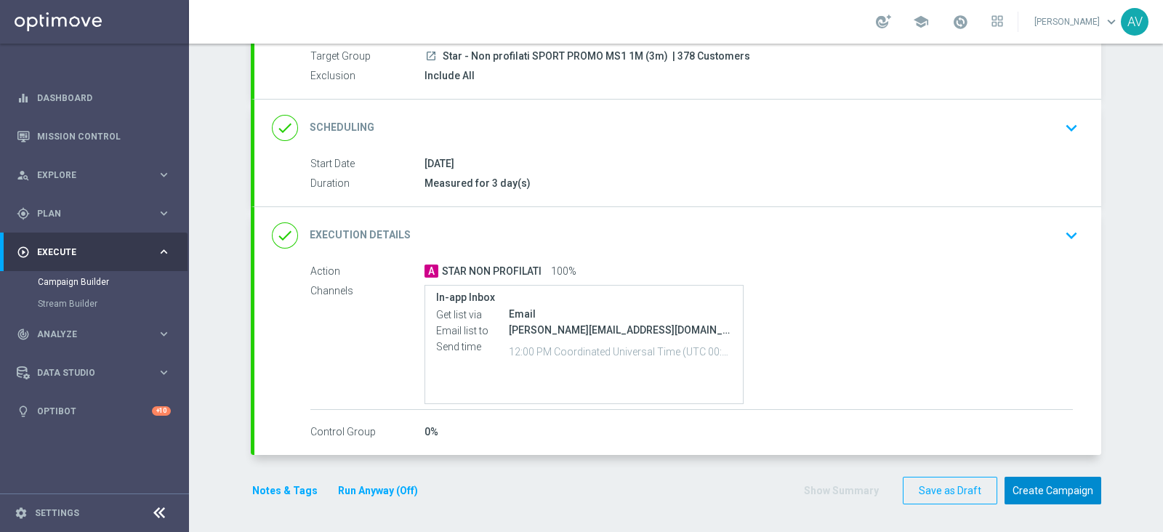
click at [1065, 482] on button "Create Campaign" at bounding box center [1052, 491] width 97 height 28
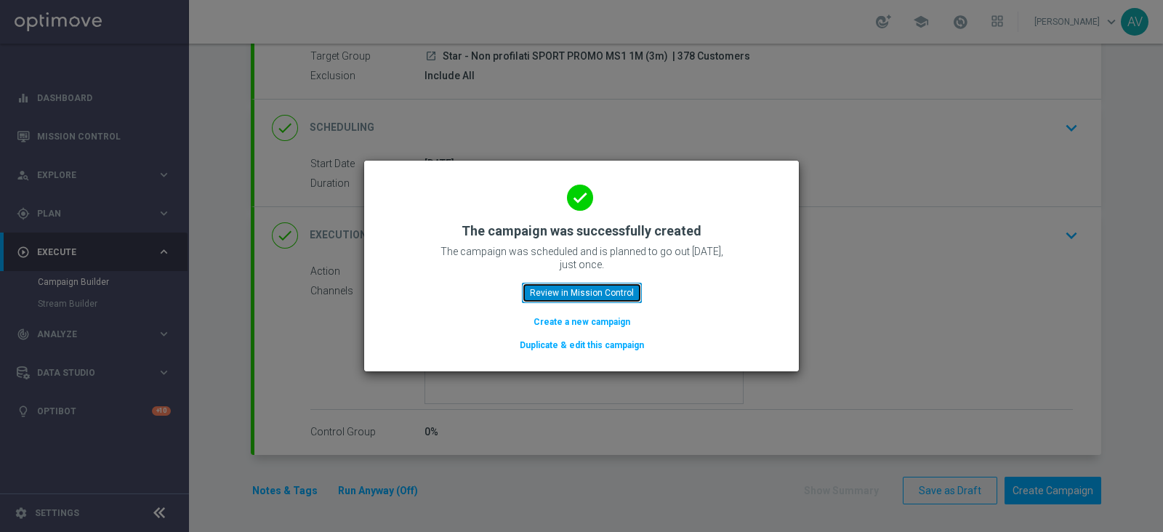
click at [607, 285] on button "Review in Mission Control" at bounding box center [582, 293] width 120 height 20
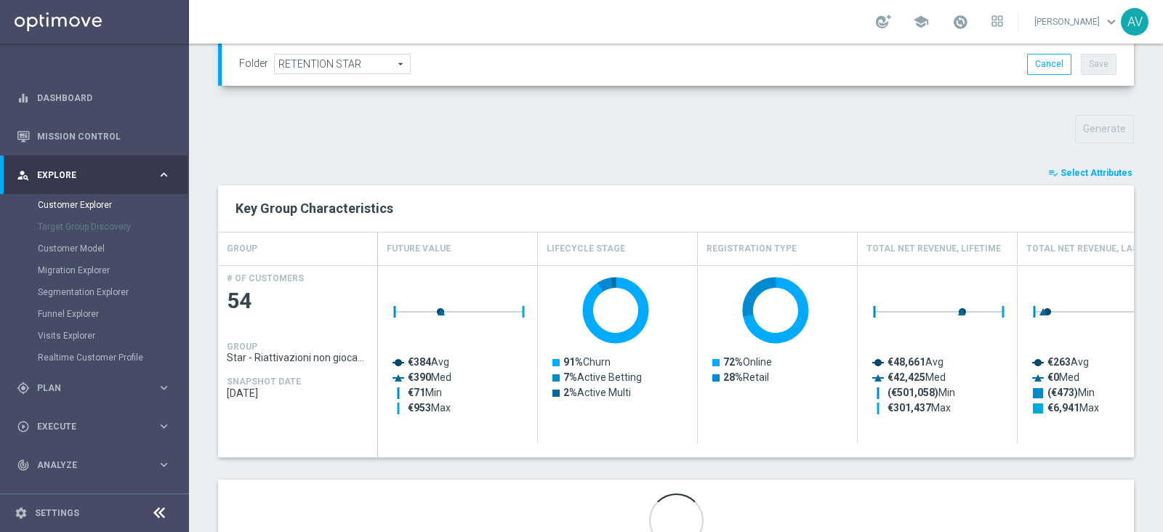
scroll to position [520, 0]
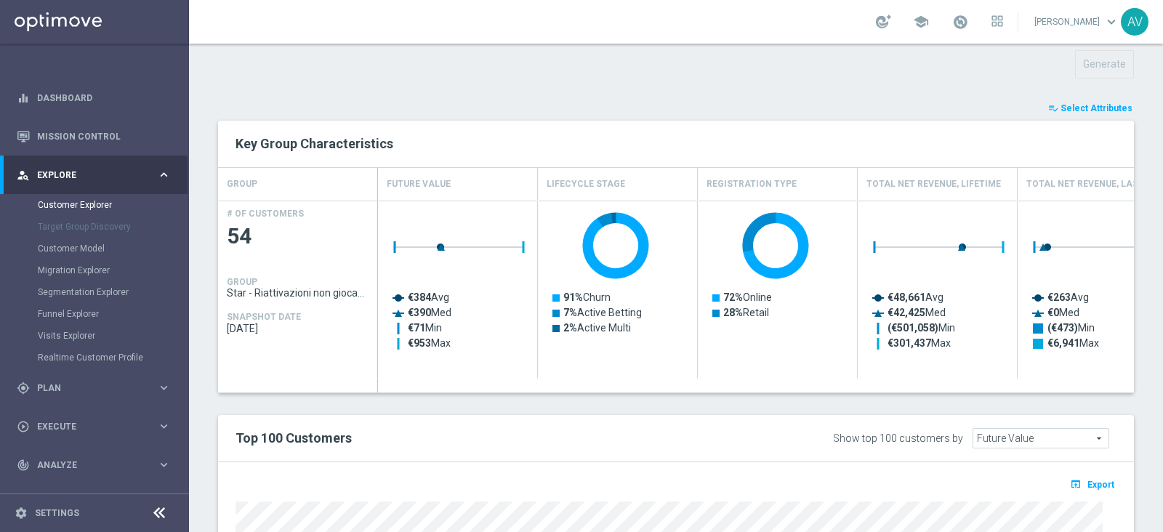
click at [1072, 110] on span "Select Attributes" at bounding box center [1096, 108] width 72 height 10
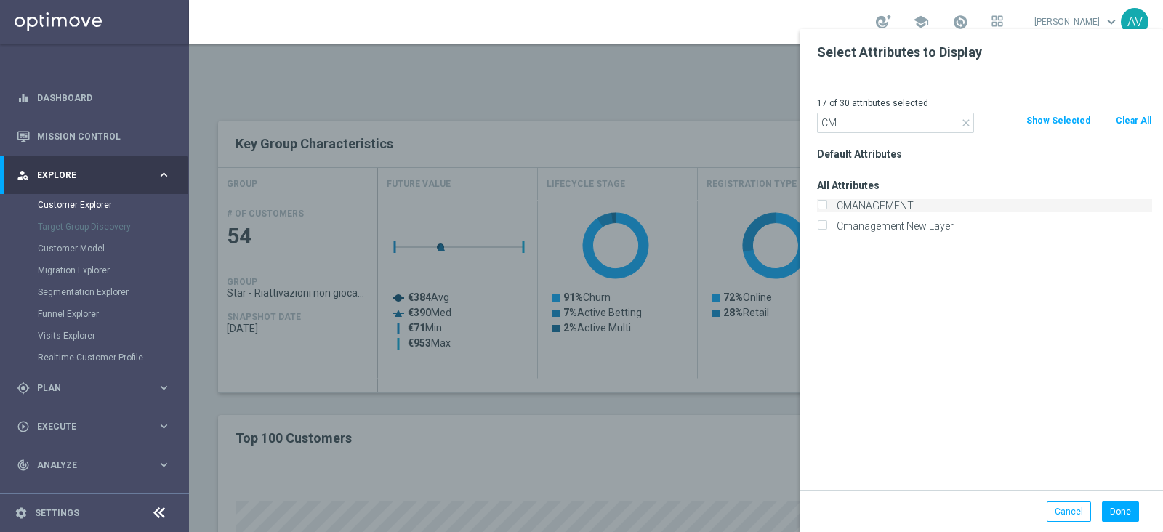
type input "CM"
click at [869, 209] on label "CMANAGEMENT" at bounding box center [991, 205] width 321 height 13
click at [826, 209] on input "CMANAGEMENT" at bounding box center [821, 207] width 9 height 9
checkbox input "true"
click at [1126, 509] on button "Done" at bounding box center [1120, 511] width 37 height 20
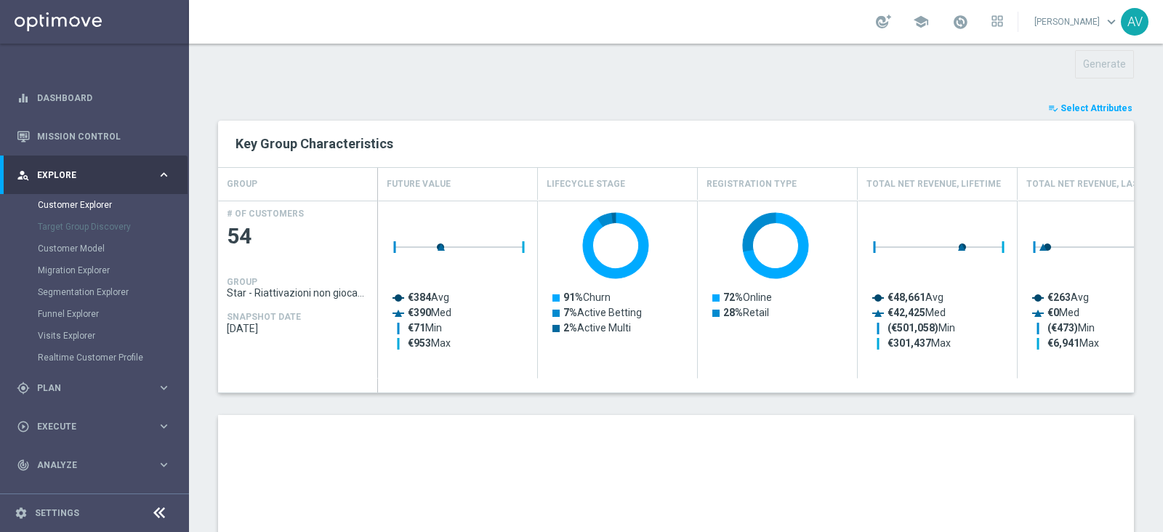
click at [1126, 509] on div "TARGET GROUP Star - Riattivazioni non giocanti mese Star - Riattivazioni non gi…" at bounding box center [676, 231] width 974 height 1216
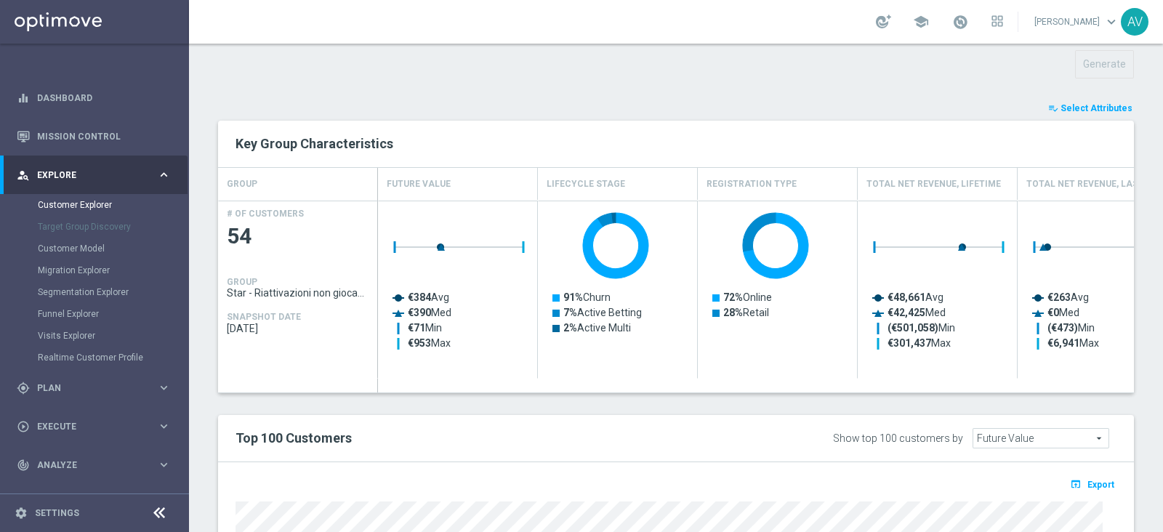
click at [1076, 100] on button "playlist_add_check Select Attributes" at bounding box center [1090, 108] width 87 height 16
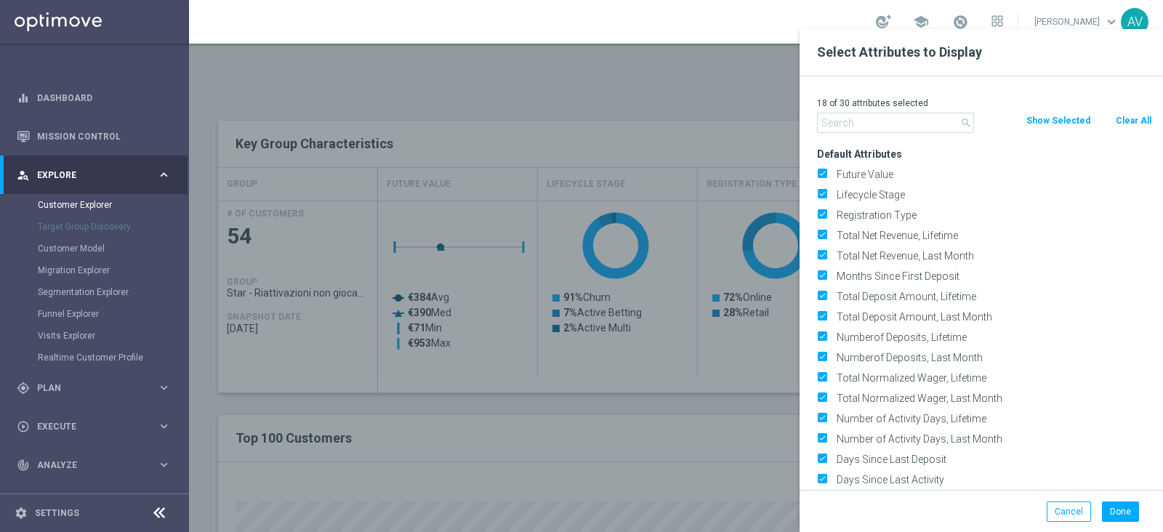
click at [1076, 100] on p "18 of 30 attributes selected" at bounding box center [984, 103] width 335 height 12
click at [733, 74] on div at bounding box center [770, 295] width 1163 height 532
click at [712, 85] on div at bounding box center [770, 295] width 1163 height 532
click at [1063, 504] on button "Cancel" at bounding box center [1069, 511] width 44 height 20
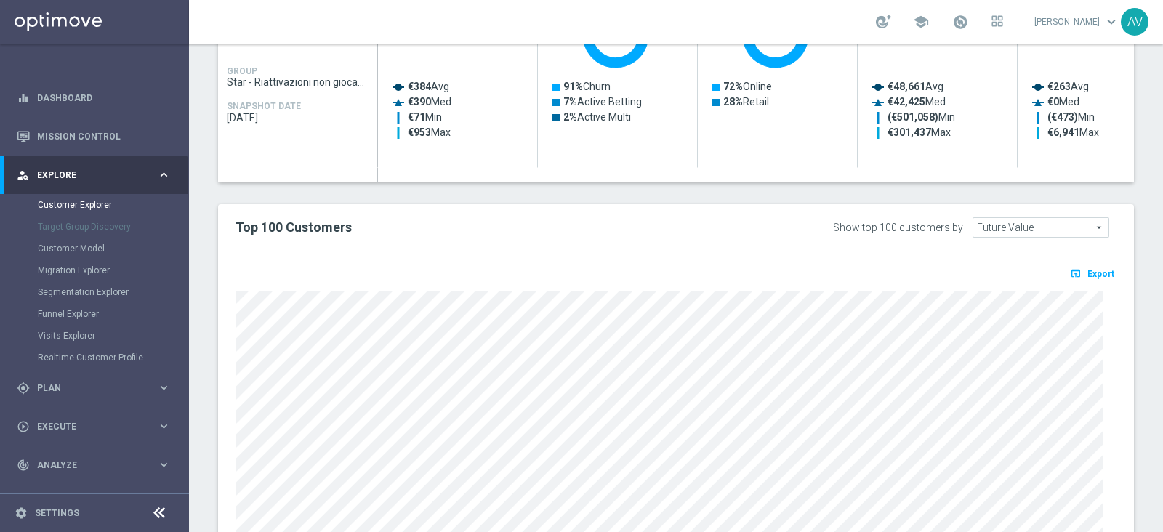
scroll to position [713, 0]
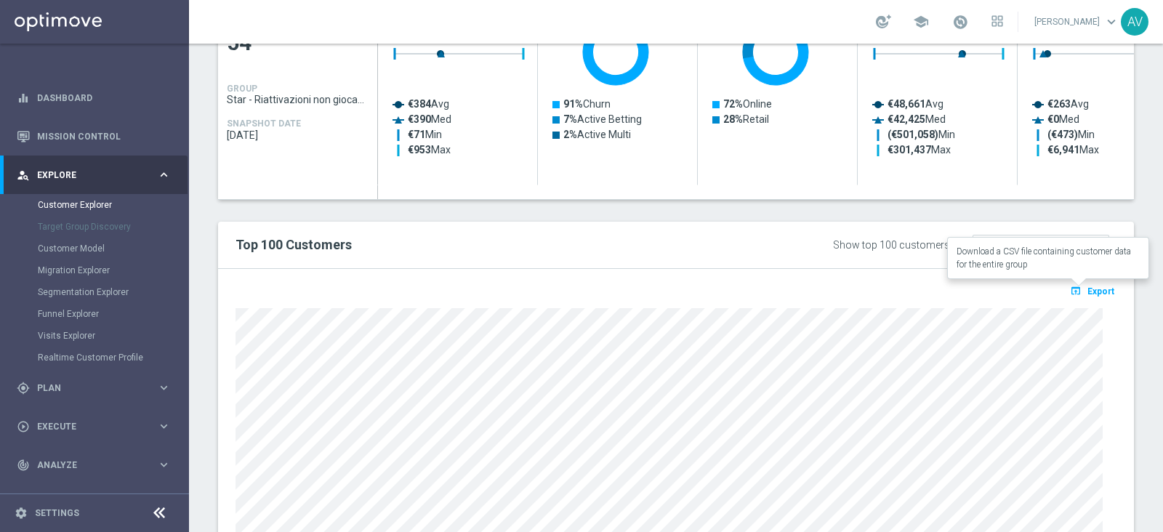
click at [1072, 285] on icon "open_in_browser" at bounding box center [1077, 291] width 15 height 12
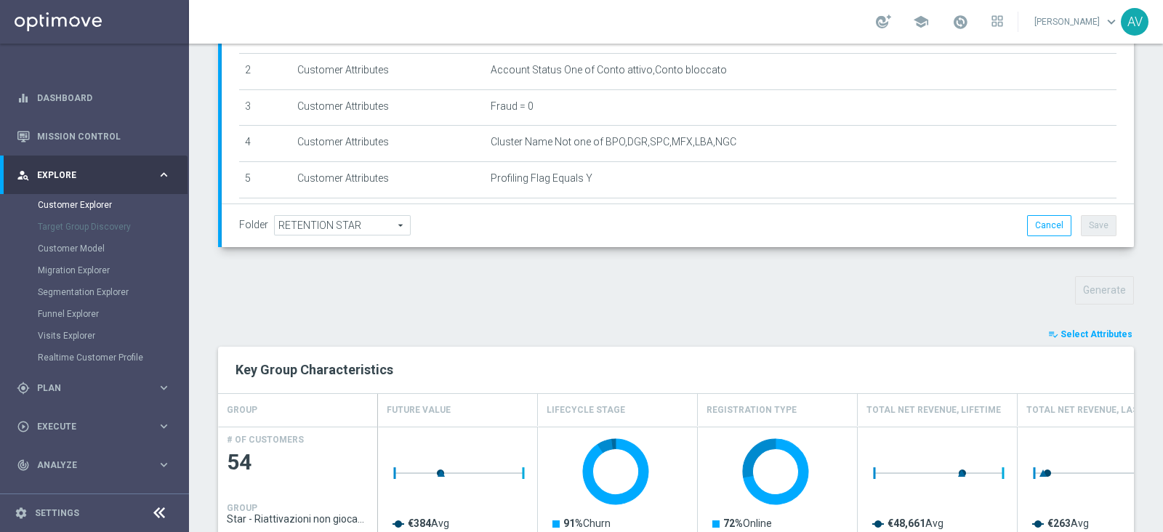
scroll to position [0, 0]
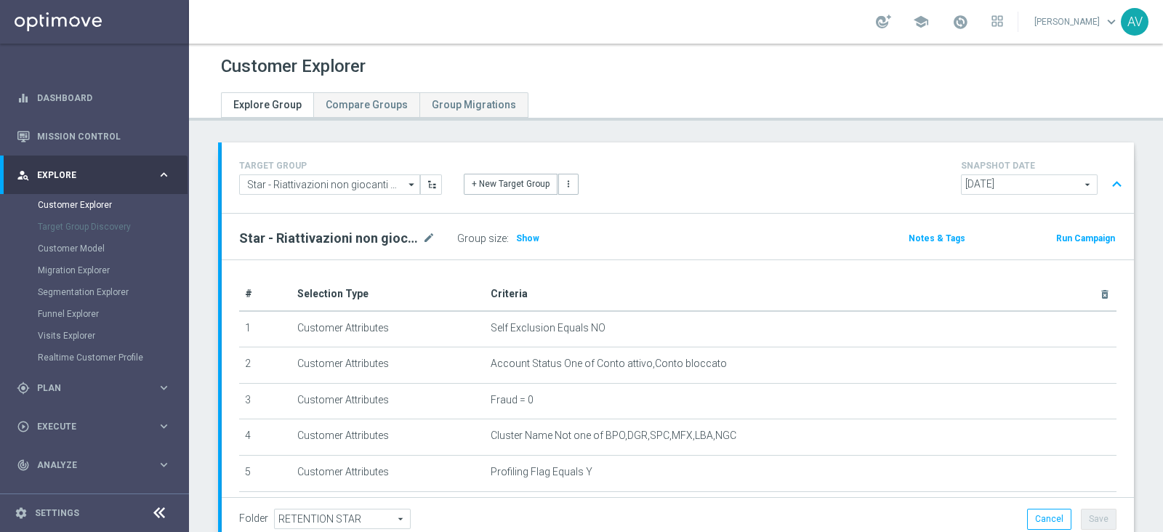
click at [1071, 239] on button "Run Campaign" at bounding box center [1086, 238] width 62 height 16
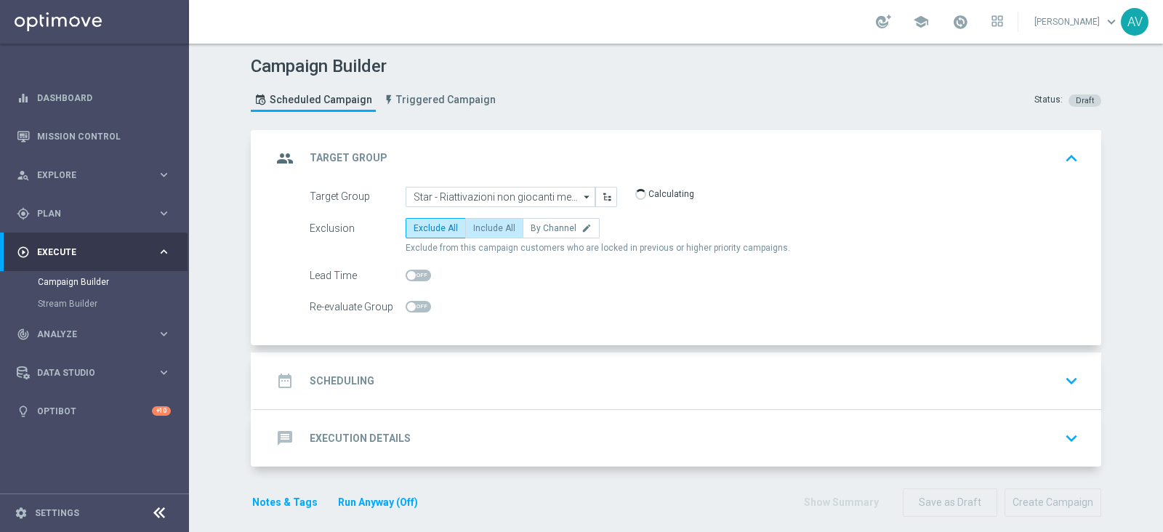
click at [474, 227] on span "Include All" at bounding box center [494, 228] width 42 height 10
click at [474, 227] on input "Include All" at bounding box center [477, 230] width 9 height 9
radio input "true"
click at [280, 166] on icon "group" at bounding box center [285, 158] width 26 height 26
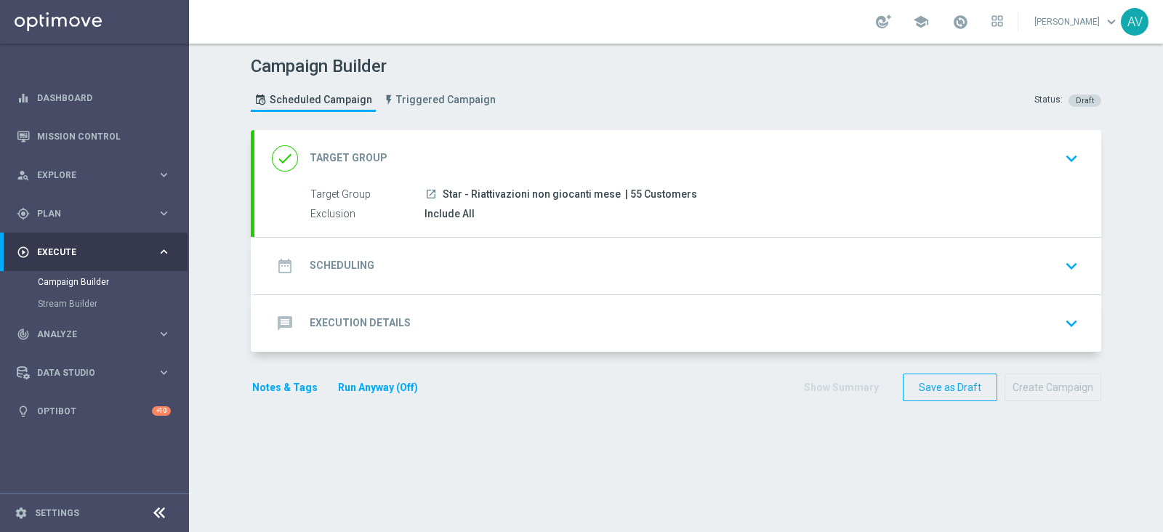
click at [276, 257] on icon "date_range" at bounding box center [285, 266] width 26 height 26
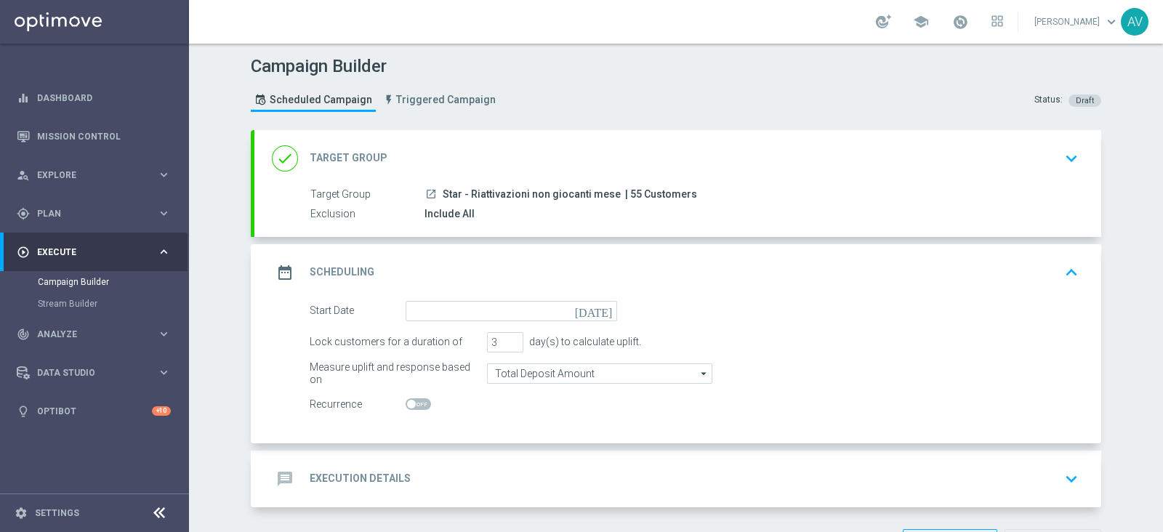
click at [596, 307] on icon "[DATE]" at bounding box center [596, 309] width 43 height 16
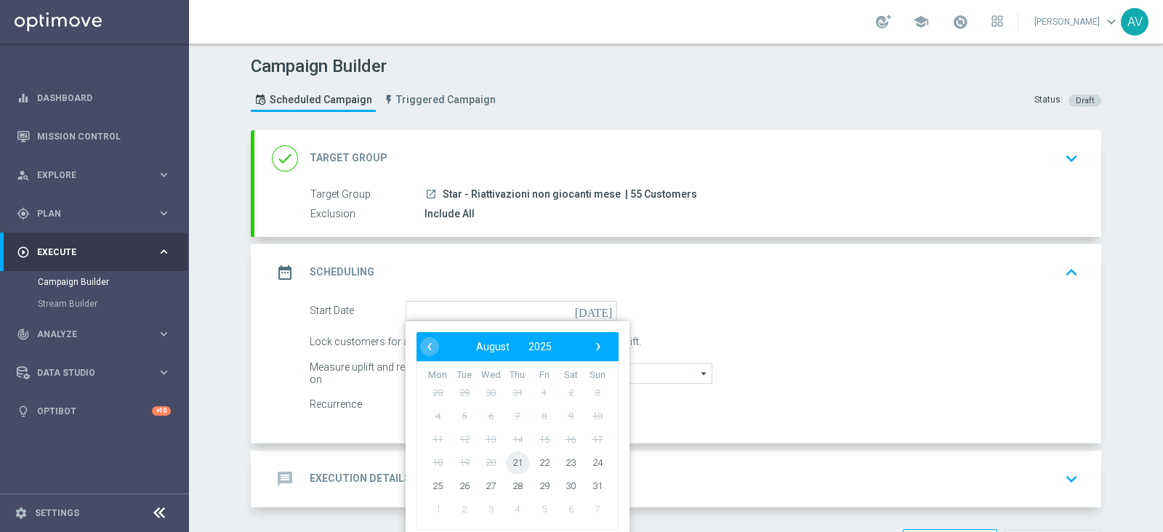
click at [507, 459] on span "21" at bounding box center [517, 462] width 23 height 23
type input "[DATE]"
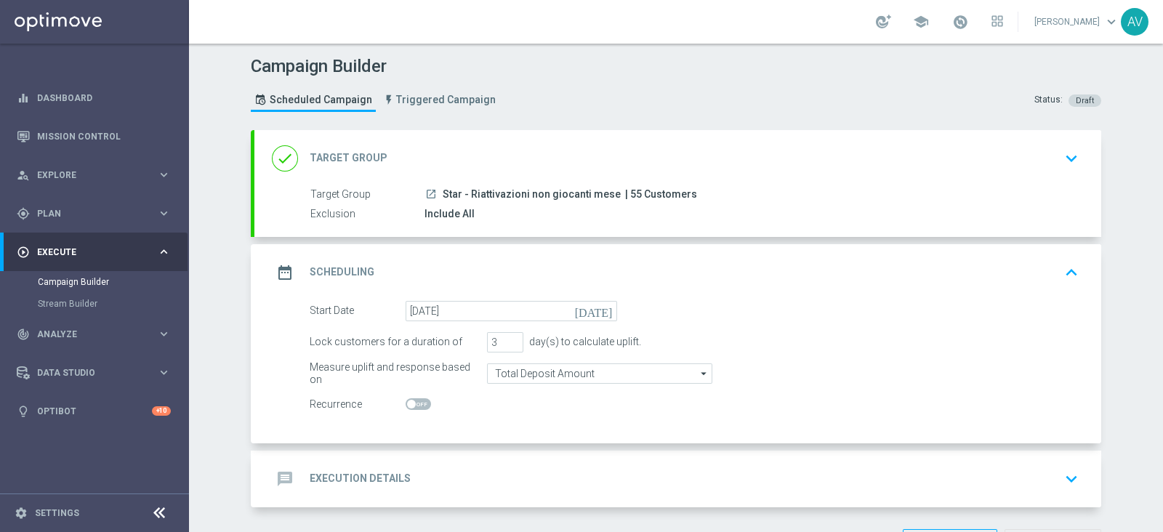
click at [277, 274] on icon "date_range" at bounding box center [285, 272] width 26 height 26
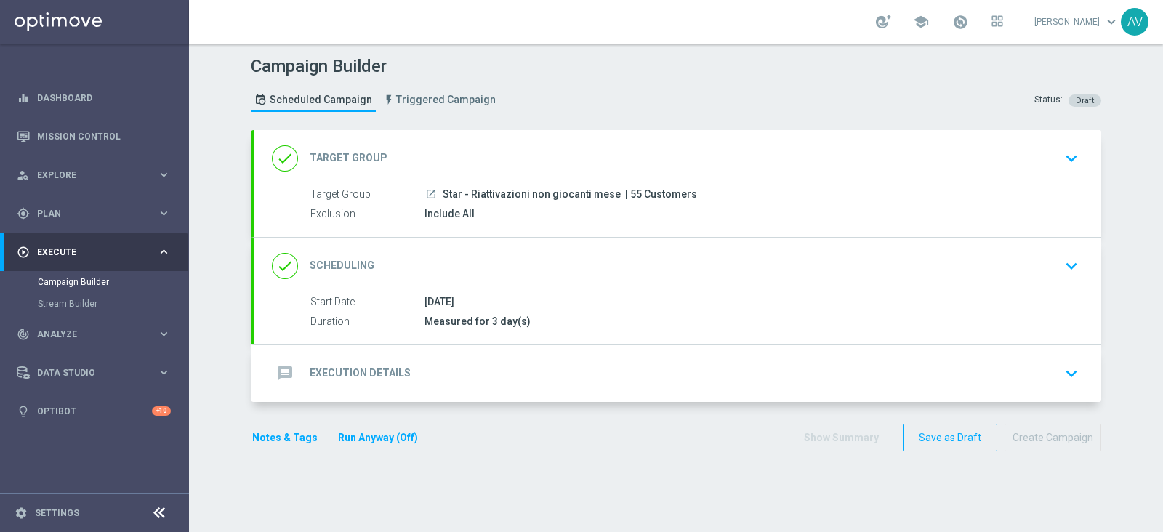
click at [272, 376] on icon "message" at bounding box center [285, 373] width 26 height 26
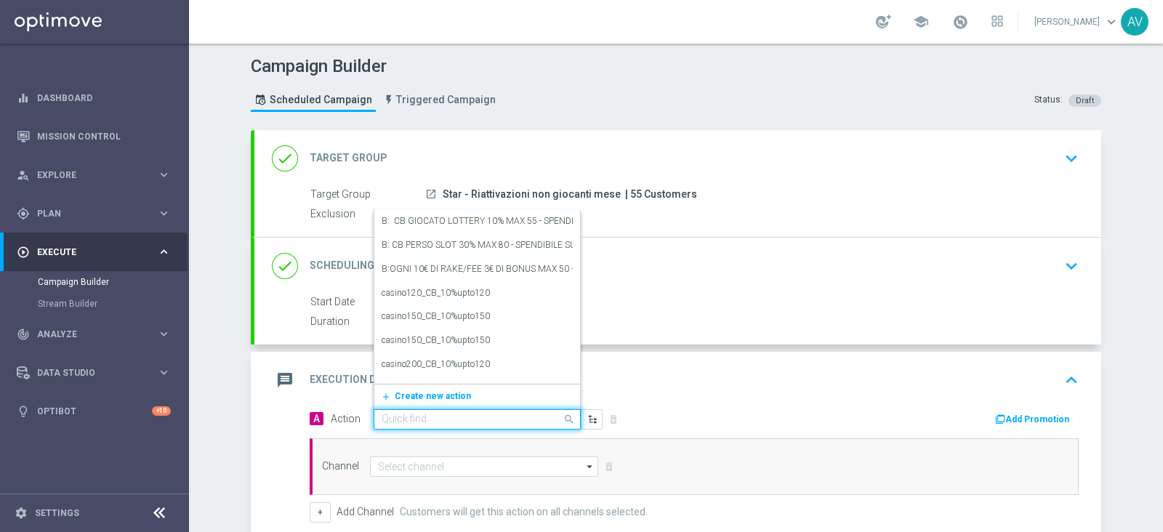
click at [408, 415] on input "text" at bounding box center [463, 420] width 162 height 12
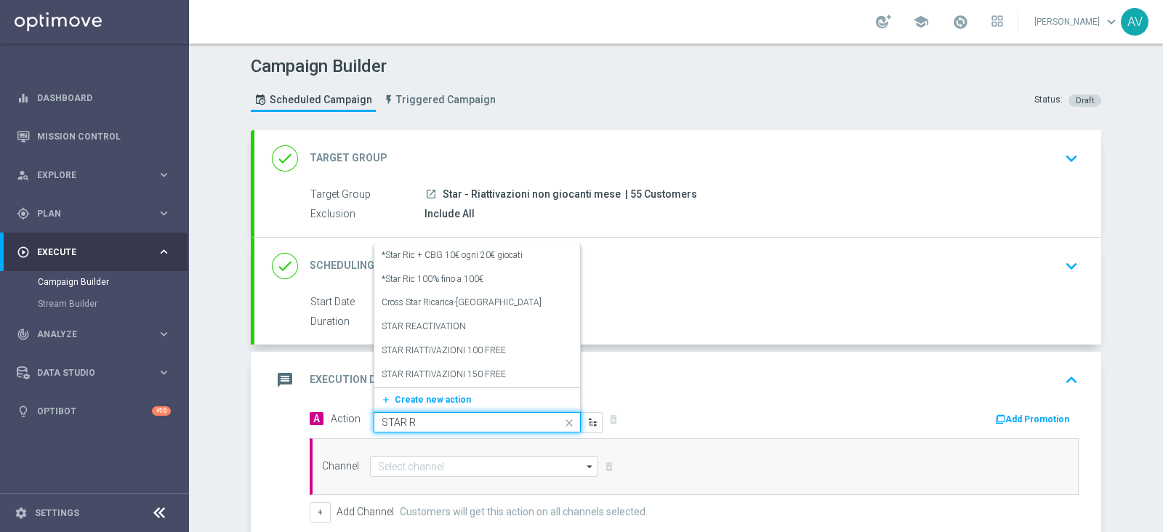
type input "STAR RE"
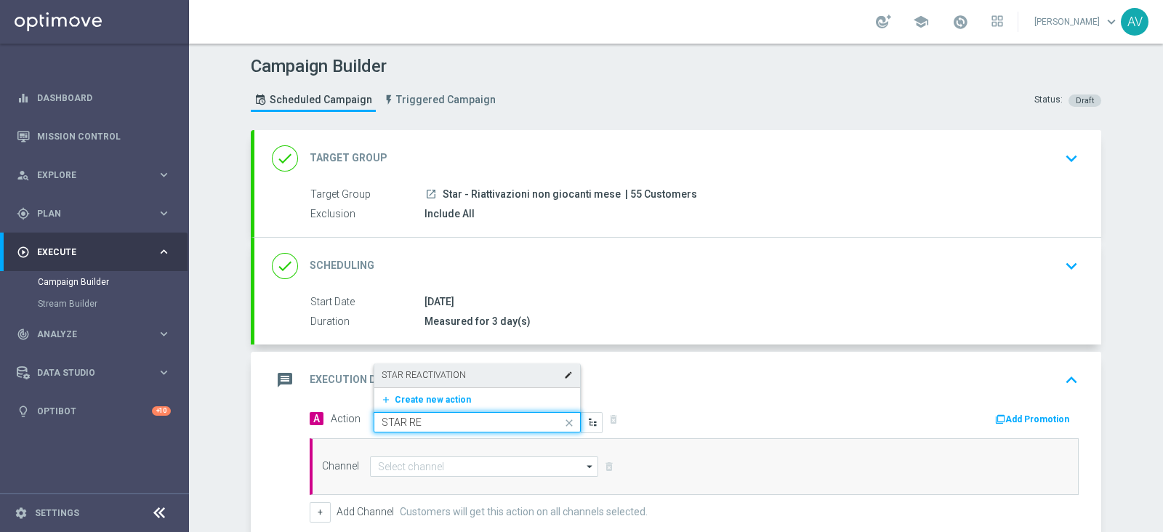
click at [440, 376] on label "STAR REACTIVATION" at bounding box center [424, 375] width 84 height 12
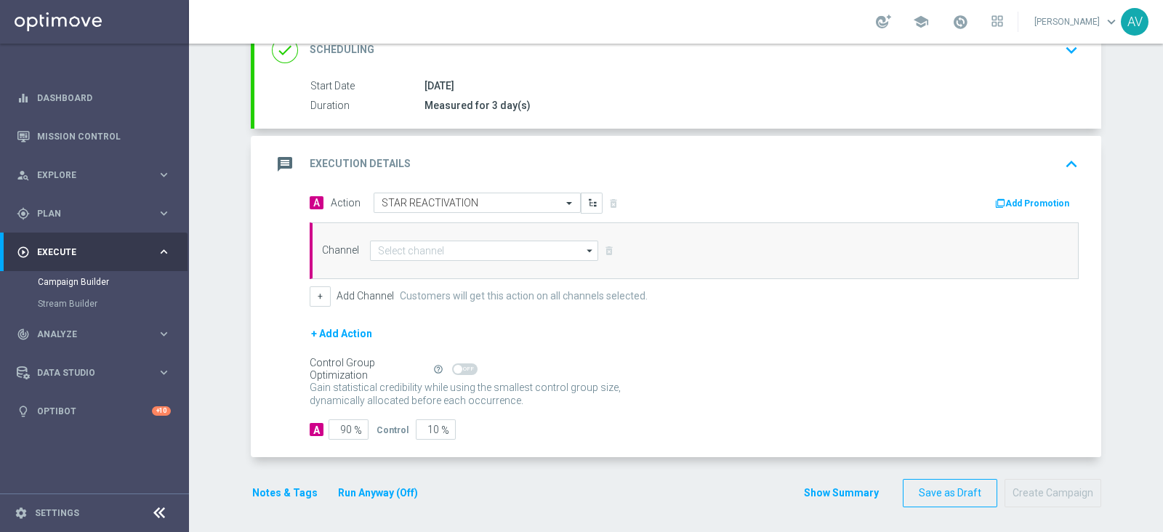
scroll to position [214, 0]
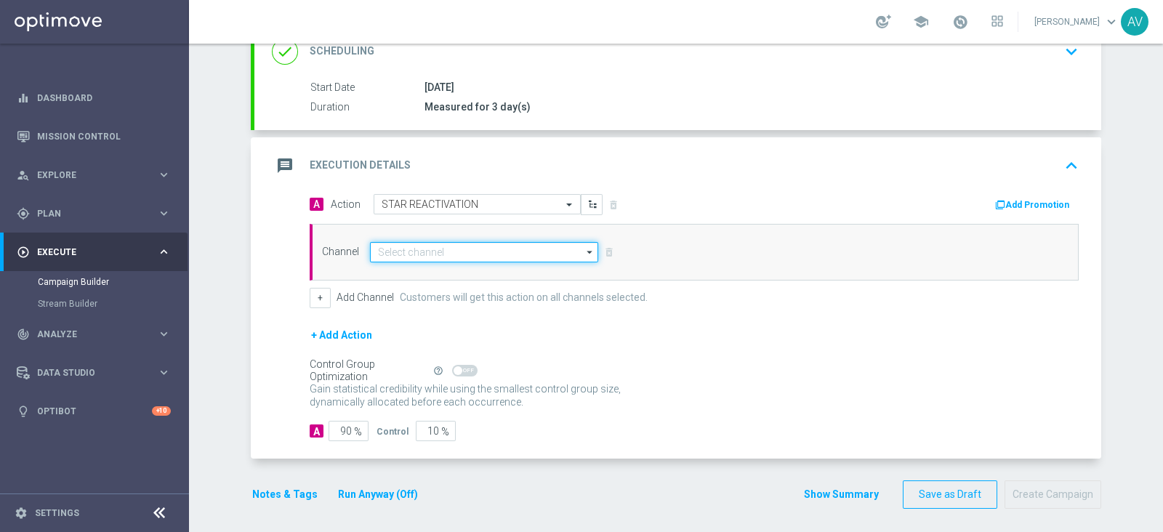
click at [434, 249] on input at bounding box center [484, 252] width 228 height 20
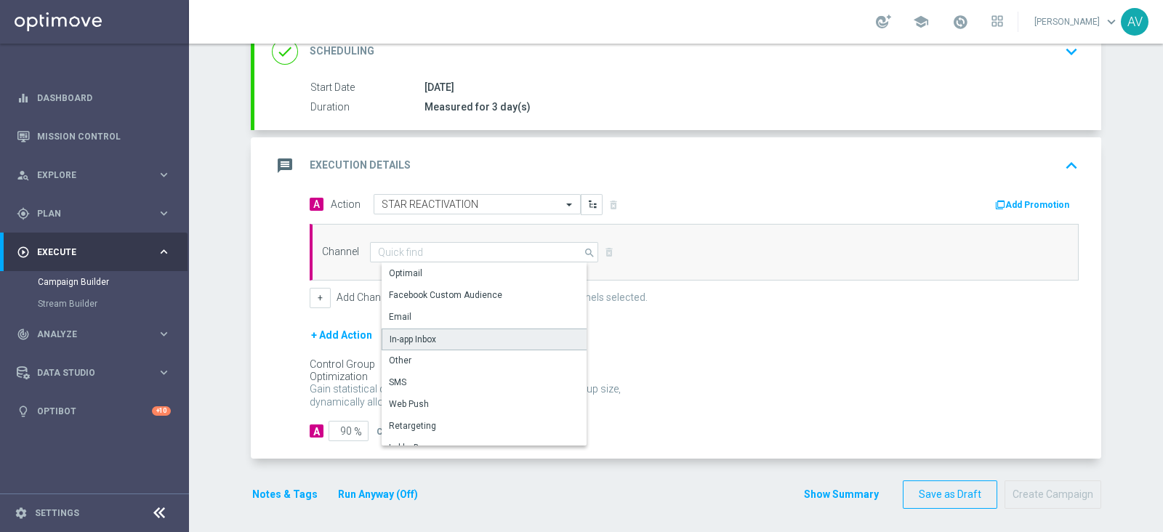
click at [414, 336] on div "In-app Inbox" at bounding box center [413, 339] width 47 height 13
type input "In-app Inbox"
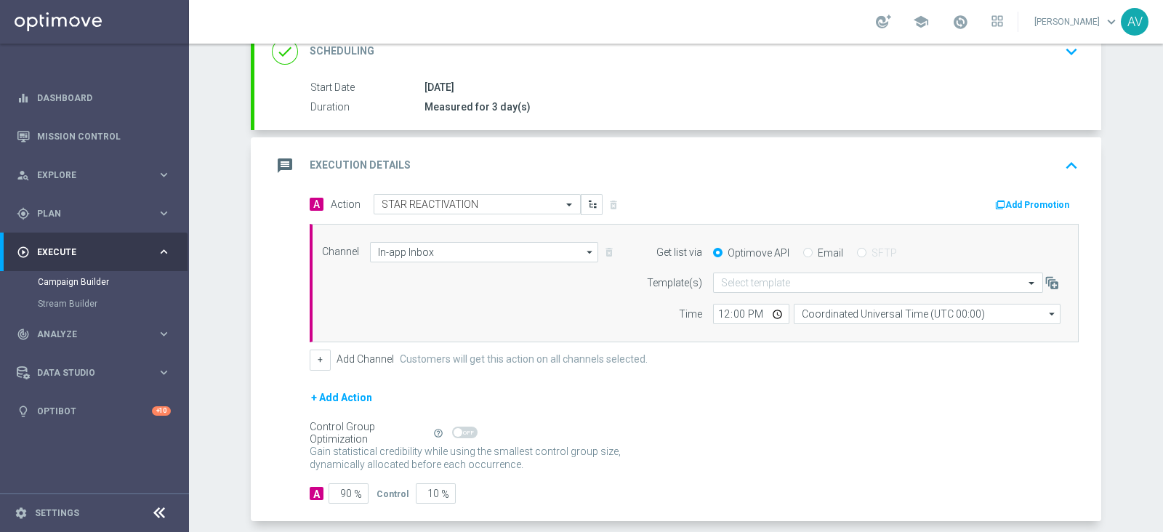
click at [818, 255] on label "Email" at bounding box center [830, 252] width 25 height 13
click at [813, 255] on input "Email" at bounding box center [807, 253] width 9 height 9
radio input "true"
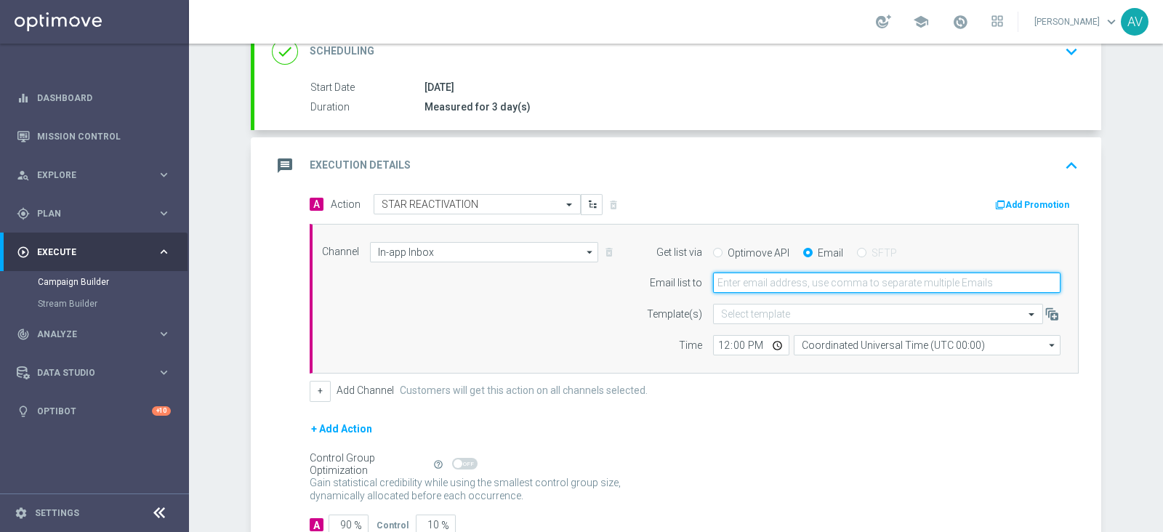
click at [720, 283] on input "email" at bounding box center [886, 283] width 347 height 20
type input "[PERSON_NAME][EMAIL_ADDRESS][DOMAIN_NAME]"
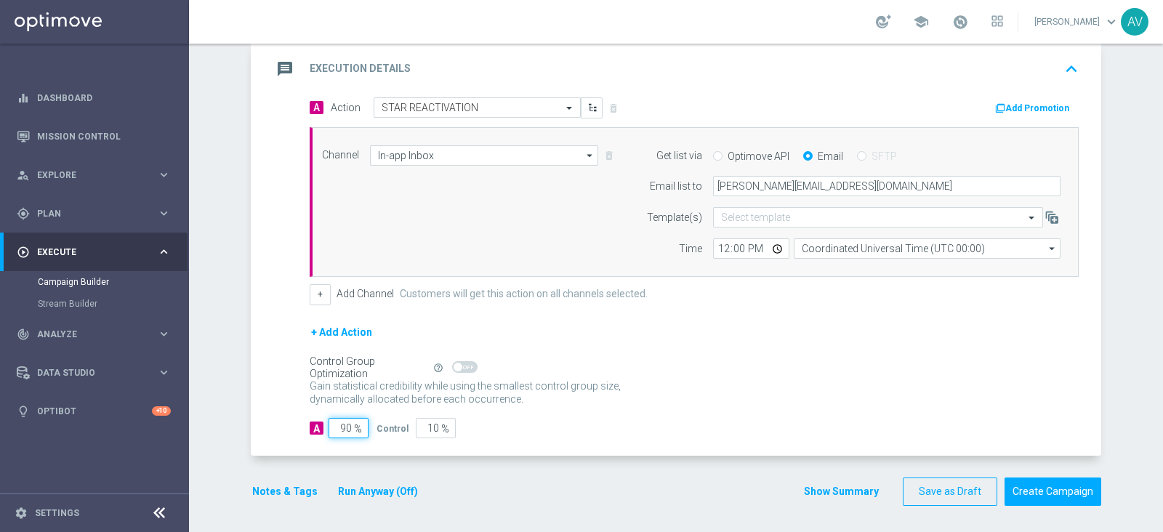
click at [339, 423] on input "90" at bounding box center [349, 428] width 40 height 20
type input "0"
type input "100"
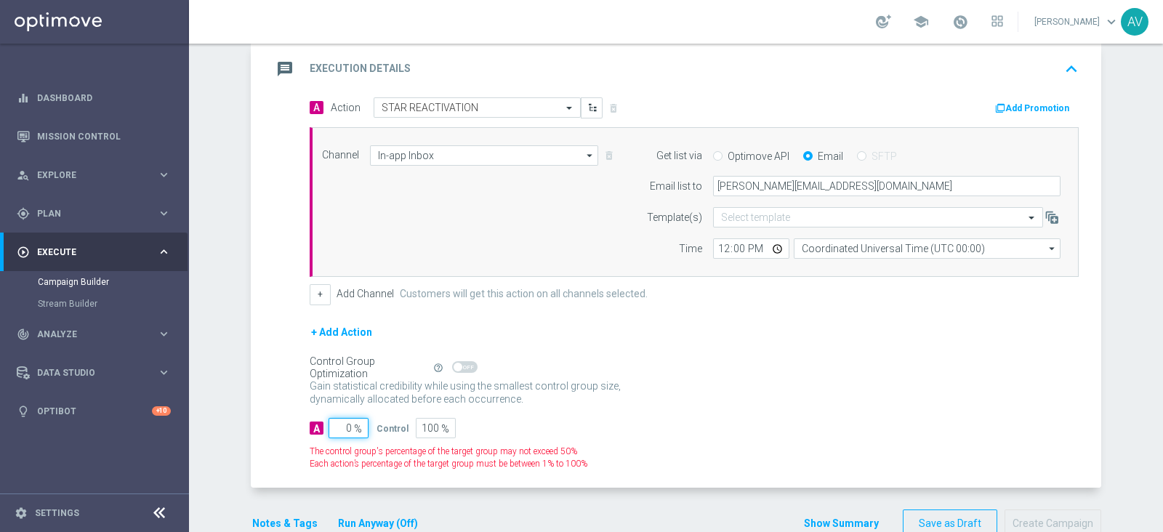
type input "10"
type input "90"
type input "100"
type input "0"
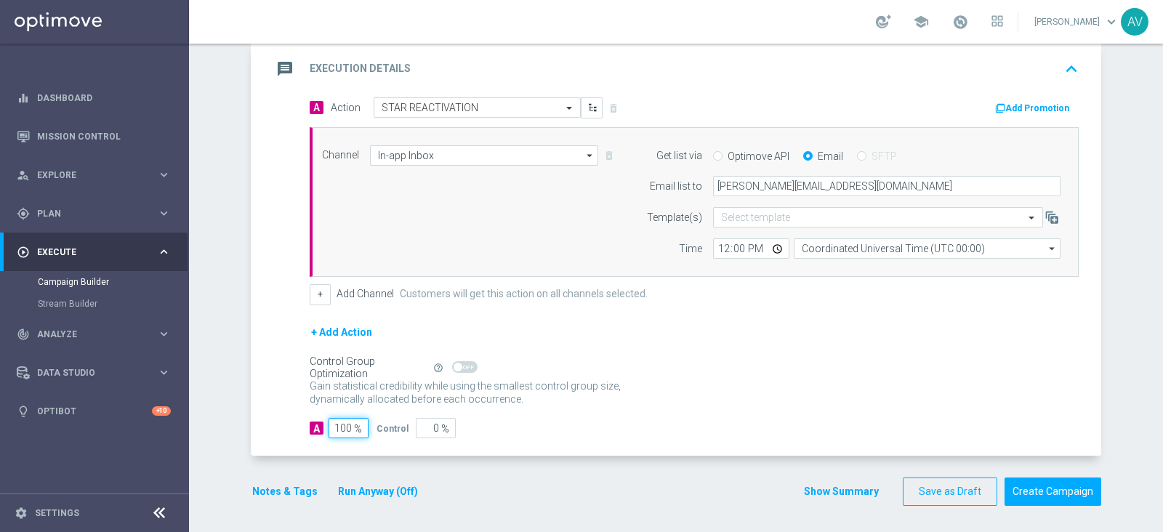
type input "100"
click at [277, 73] on icon "message" at bounding box center [285, 69] width 26 height 26
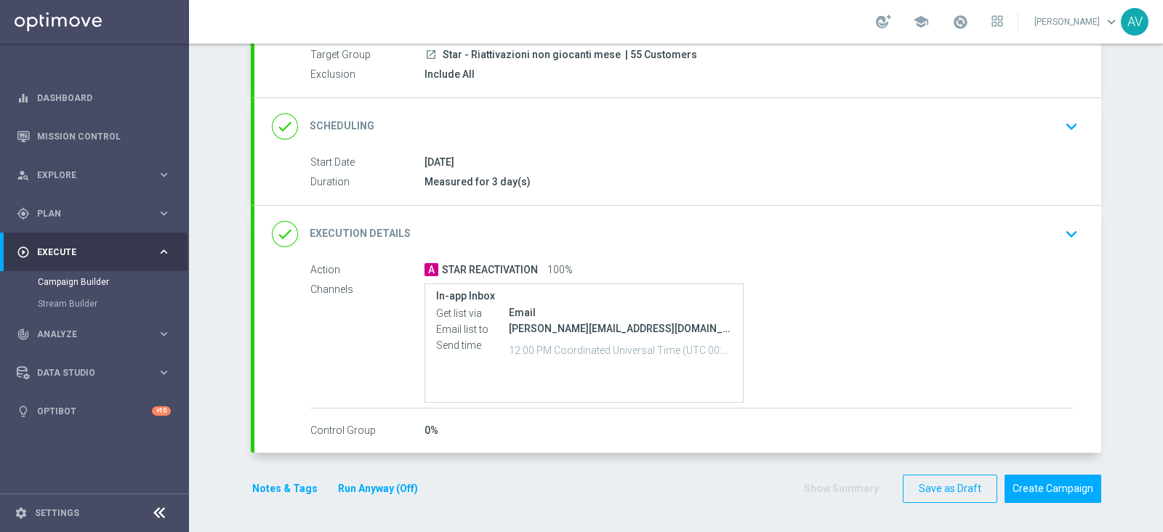
scroll to position [138, 0]
click at [265, 482] on button "Notes & Tags" at bounding box center [285, 491] width 68 height 18
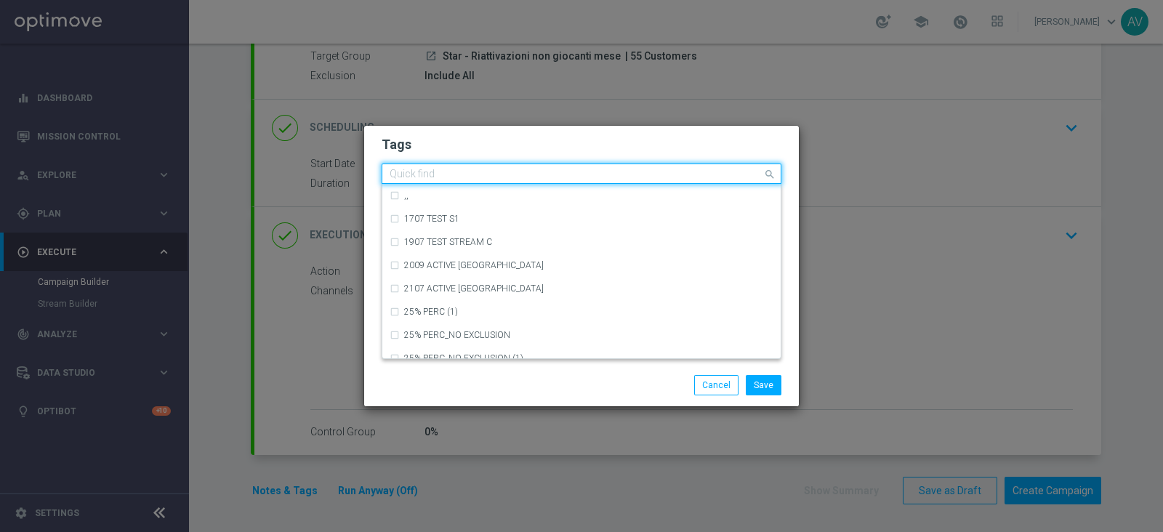
click at [470, 180] on input "text" at bounding box center [576, 175] width 373 height 12
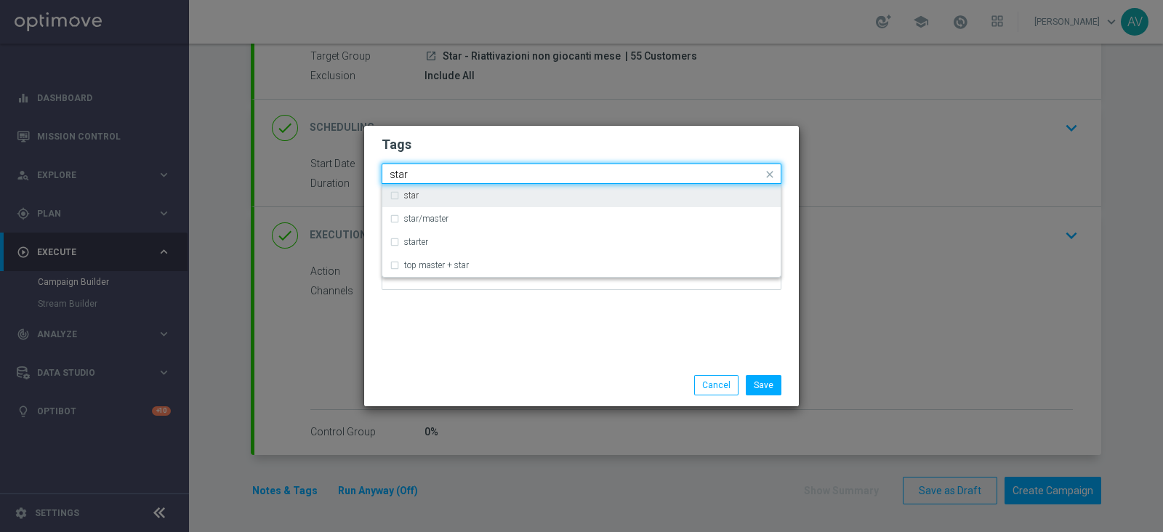
click at [406, 196] on label "star" at bounding box center [411, 195] width 15 height 9
type input "star"
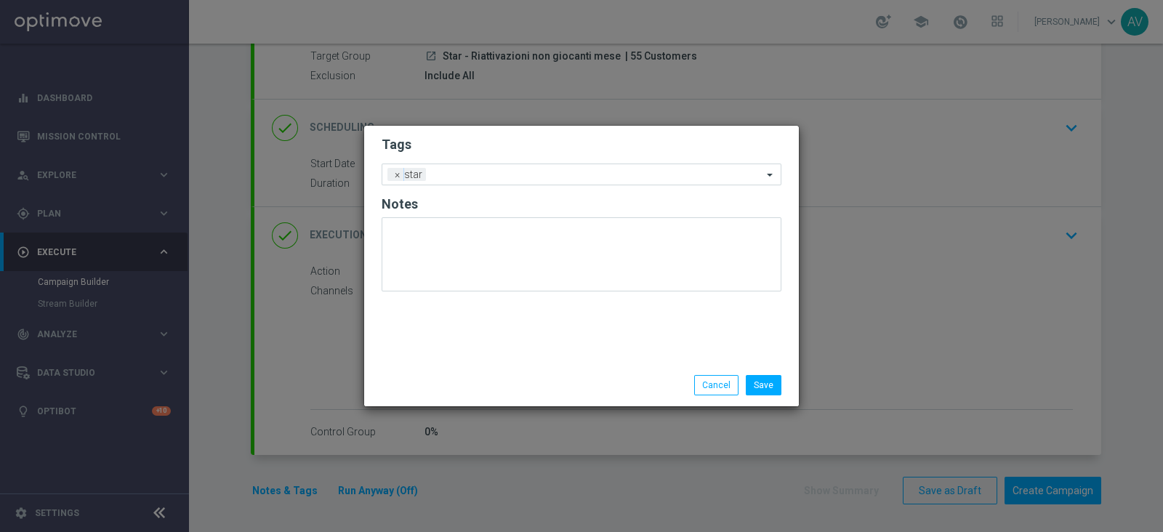
click at [511, 386] on div "Save Cancel" at bounding box center [651, 385] width 281 height 20
type input "e"
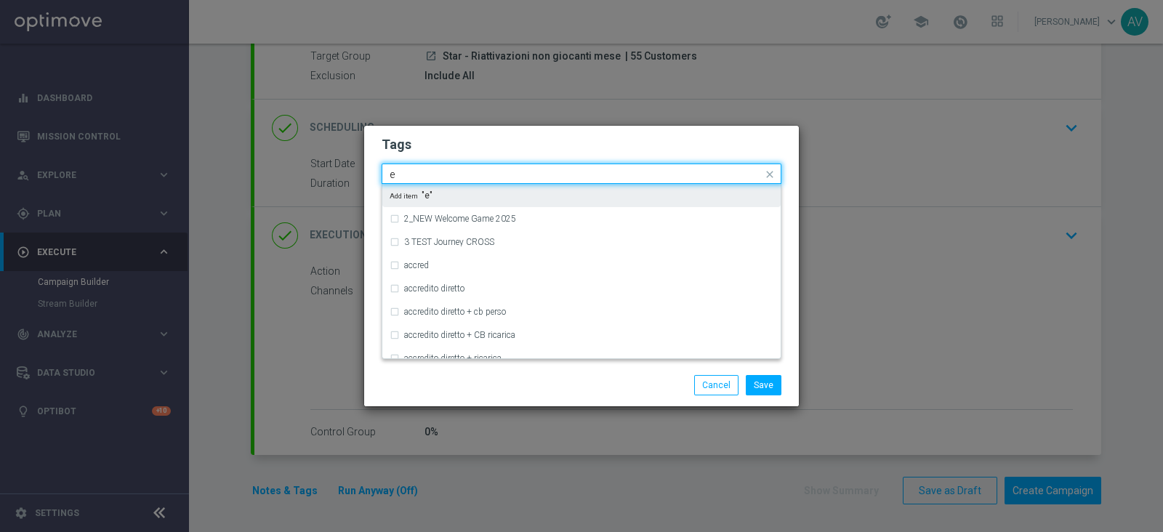
click at [457, 178] on input "e" at bounding box center [576, 175] width 373 height 12
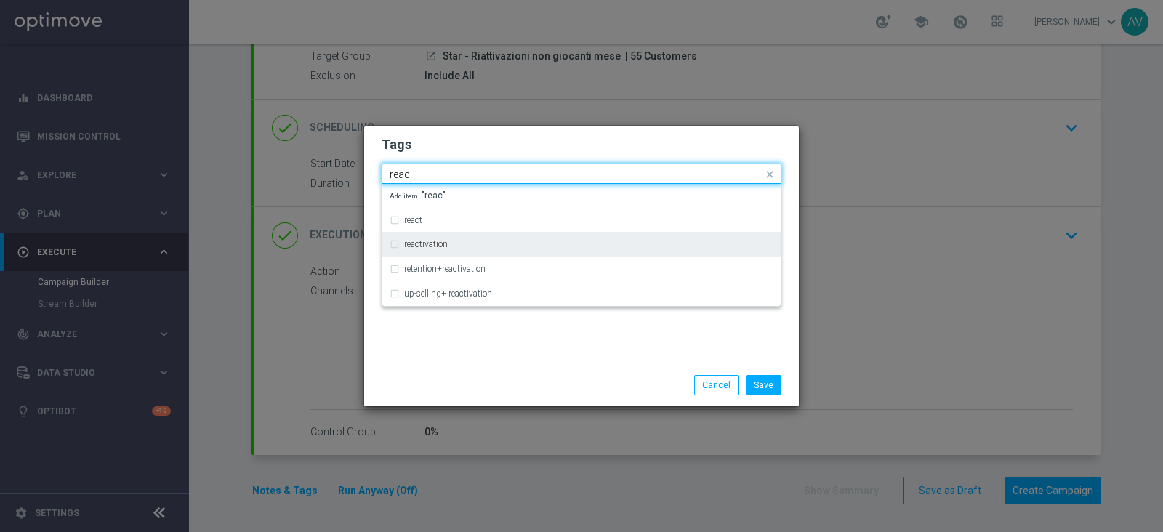
click at [480, 243] on div "reactivation" at bounding box center [588, 244] width 369 height 9
type input "reac"
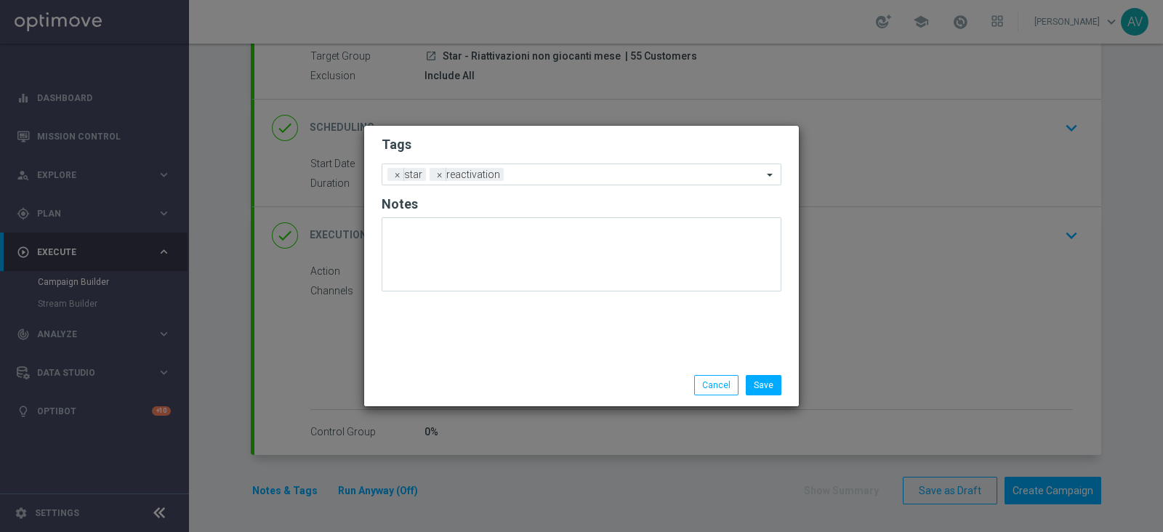
click at [585, 364] on div "Save Cancel" at bounding box center [581, 385] width 435 height 42
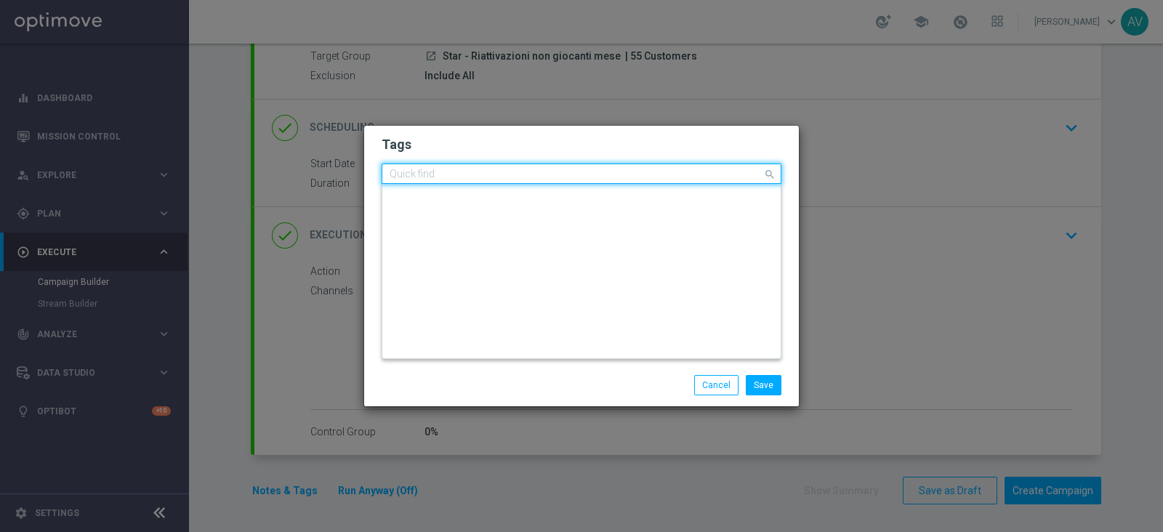
scroll to position [0, 0]
click at [595, 171] on input "text" at bounding box center [576, 175] width 373 height 12
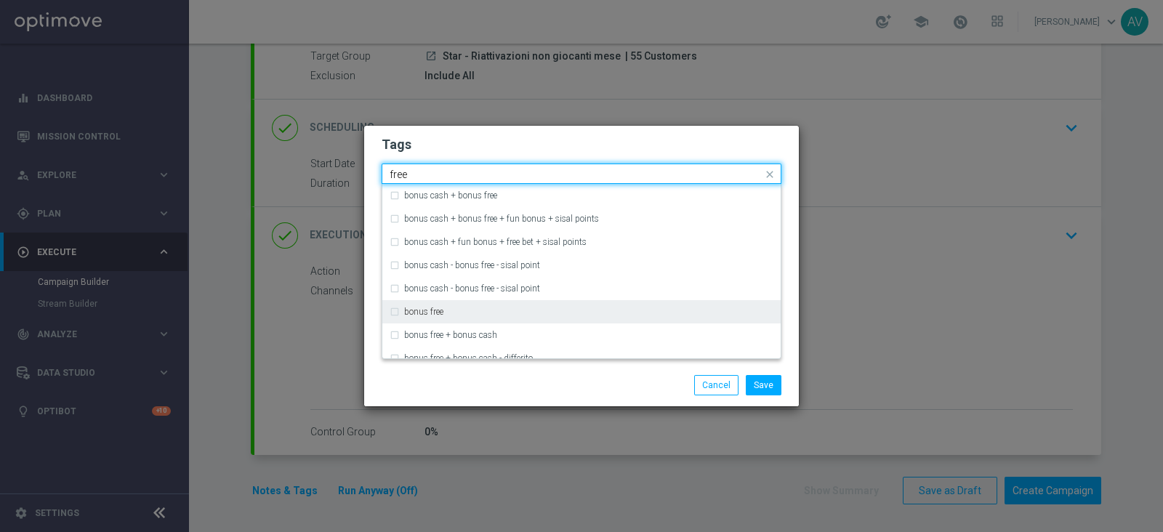
click at [400, 314] on div "bonus free" at bounding box center [582, 311] width 384 height 23
type input "free"
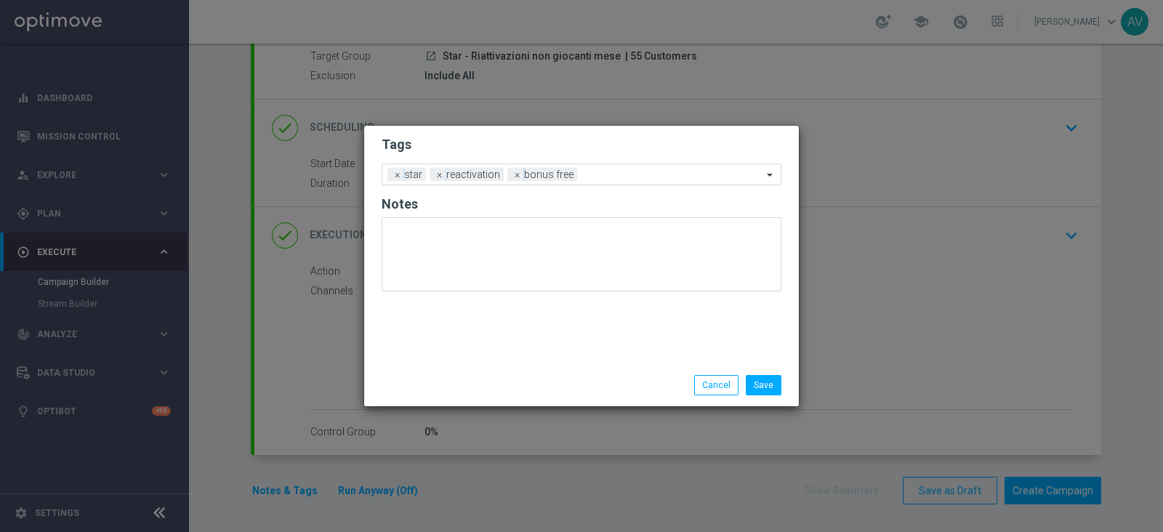
click at [513, 366] on div "Save Cancel" at bounding box center [581, 385] width 435 height 42
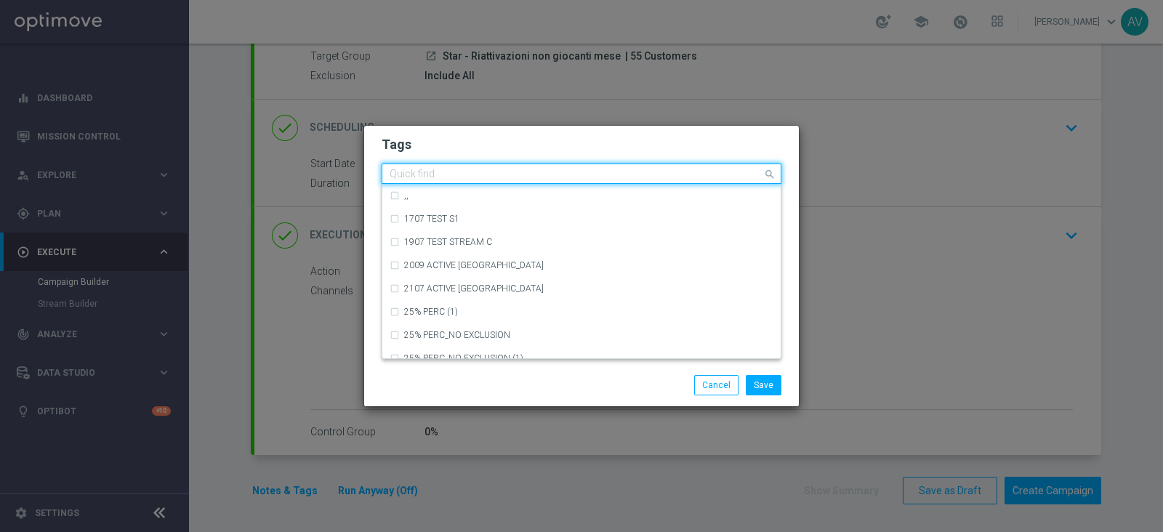
click at [623, 176] on input "text" at bounding box center [576, 175] width 373 height 12
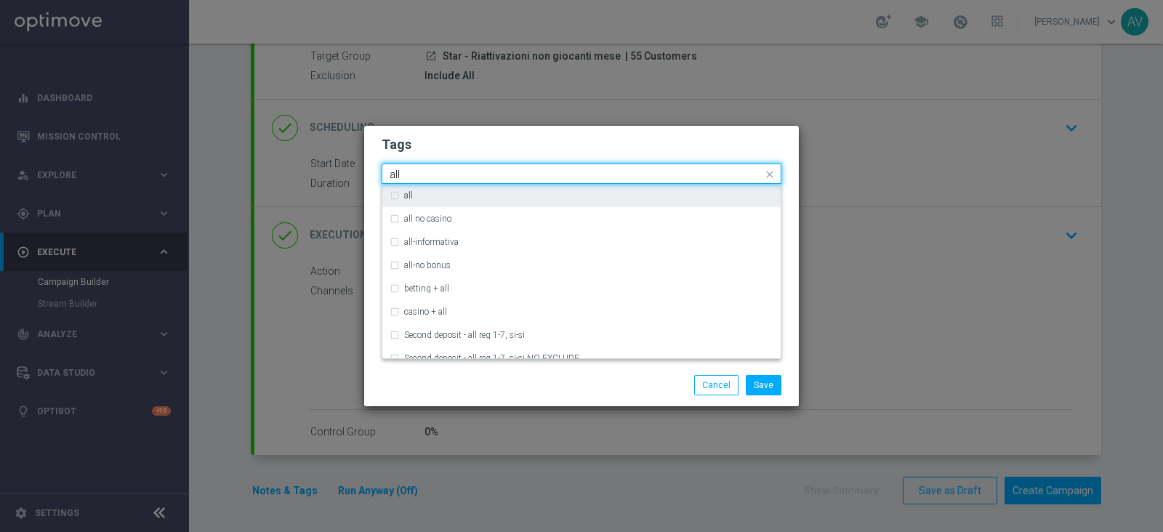
click at [527, 187] on div "all" at bounding box center [582, 195] width 384 height 23
type input "all"
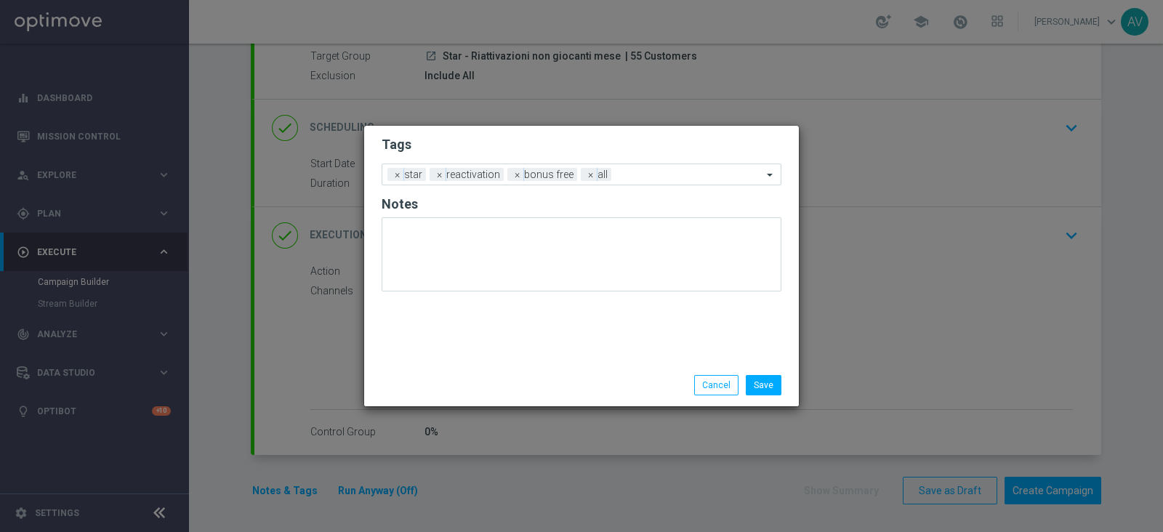
click at [560, 381] on div "Save Cancel" at bounding box center [651, 385] width 281 height 20
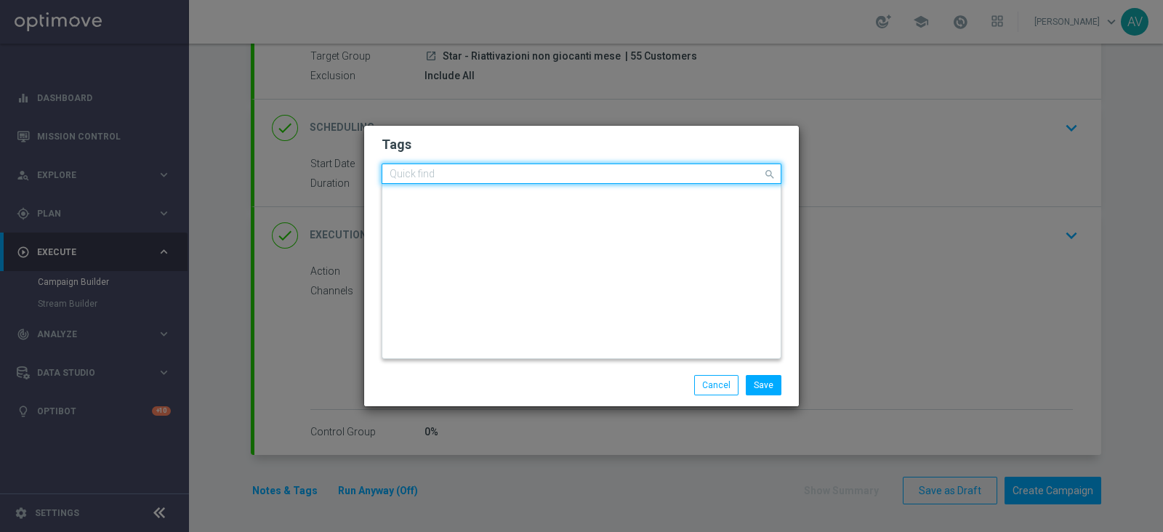
click at [650, 171] on input "text" at bounding box center [576, 175] width 373 height 12
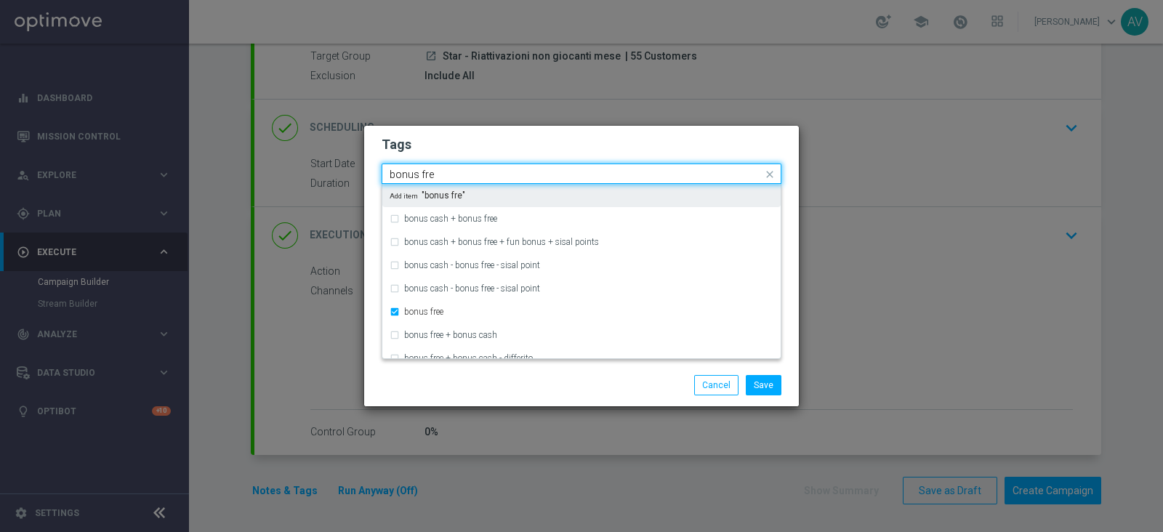
type input "bonus free"
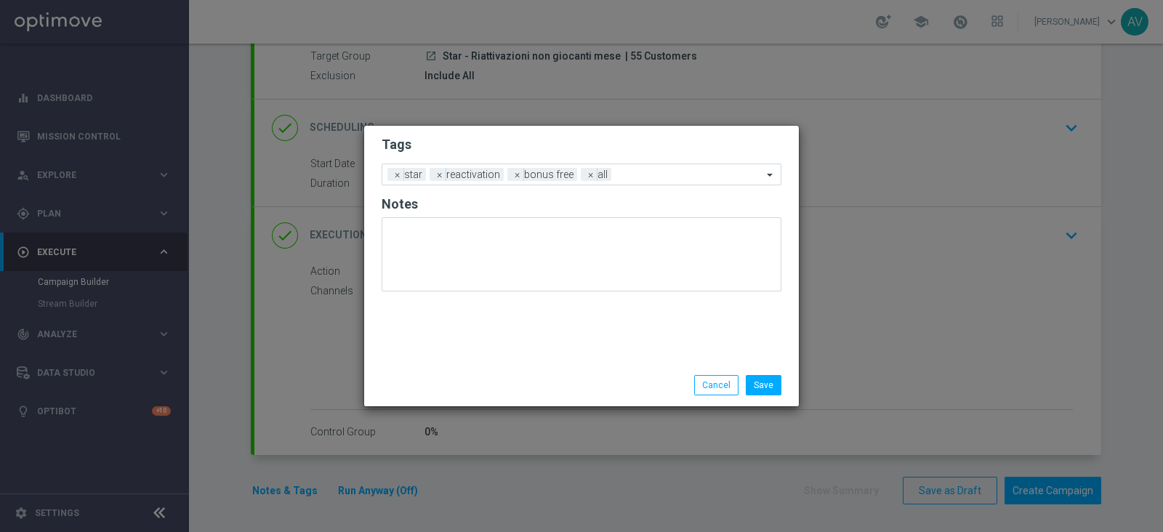
click at [496, 389] on div "Save Cancel" at bounding box center [582, 385] width 422 height 20
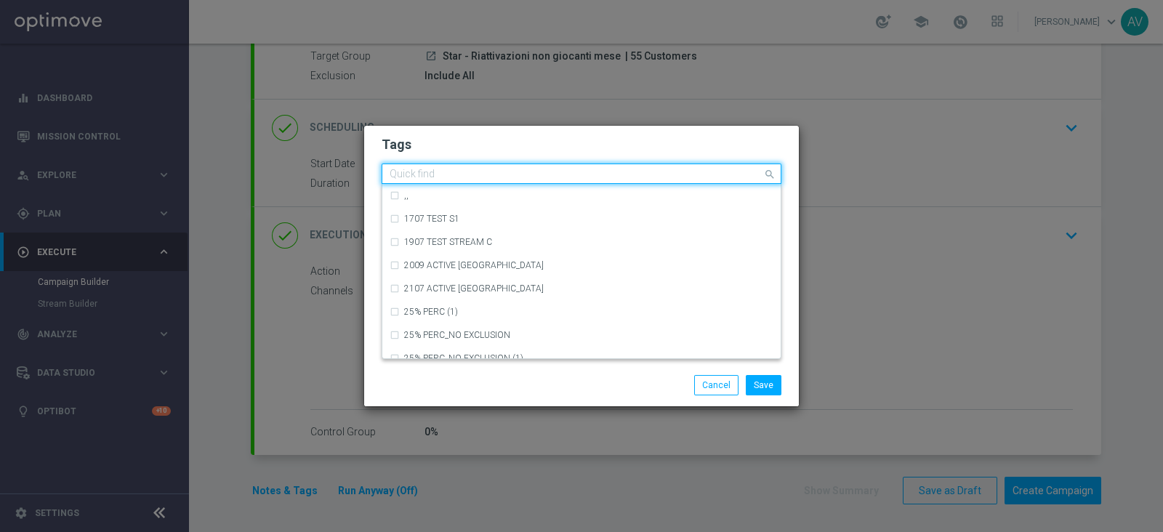
click at [638, 177] on input "text" at bounding box center [576, 175] width 373 height 12
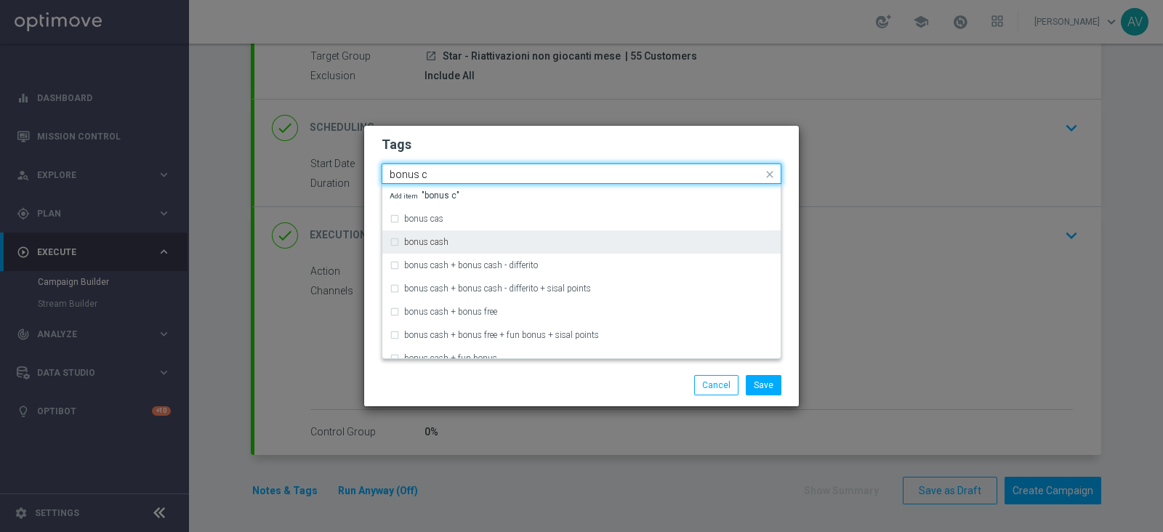
click at [491, 240] on div "bonus cash" at bounding box center [588, 242] width 369 height 9
type input "bonus c"
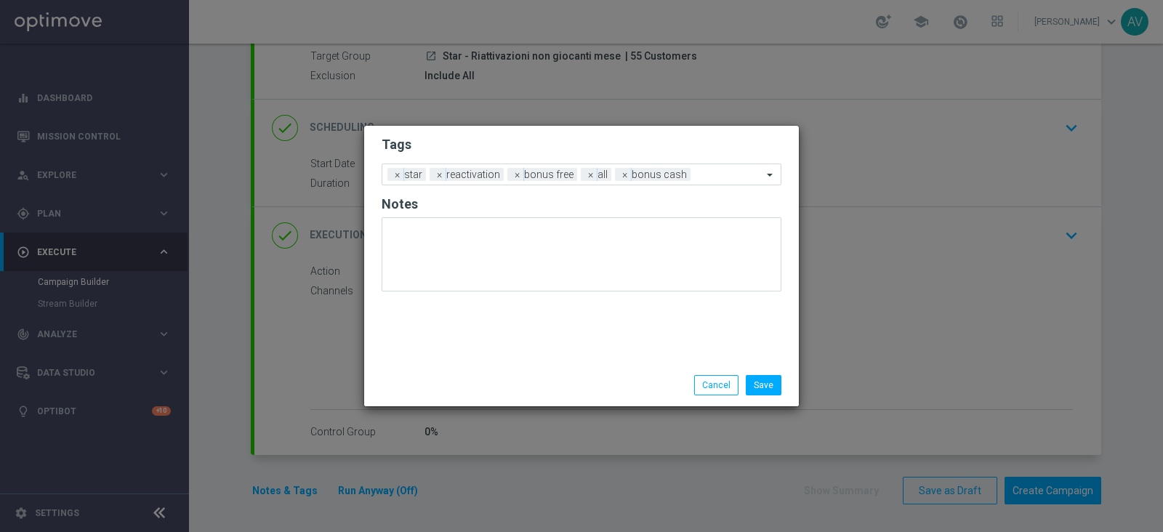
click at [565, 368] on div "Save Cancel" at bounding box center [581, 385] width 435 height 42
click at [511, 175] on span "×" at bounding box center [517, 174] width 13 height 13
click at [549, 172] on span "×" at bounding box center [551, 174] width 13 height 13
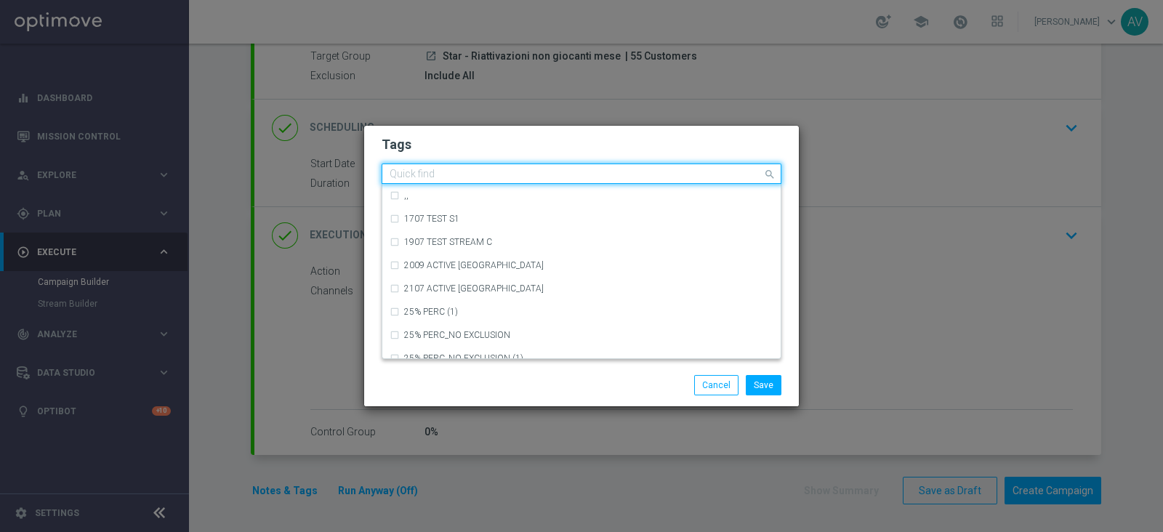
click at [549, 172] on input "text" at bounding box center [576, 175] width 373 height 12
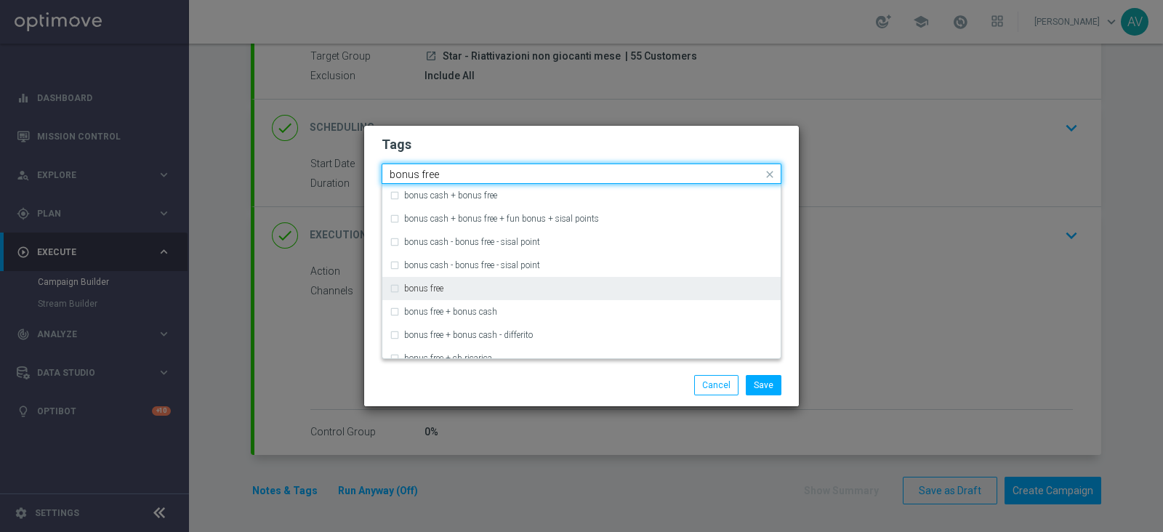
click at [395, 289] on div "bonus free" at bounding box center [582, 288] width 384 height 23
type input "bonus free"
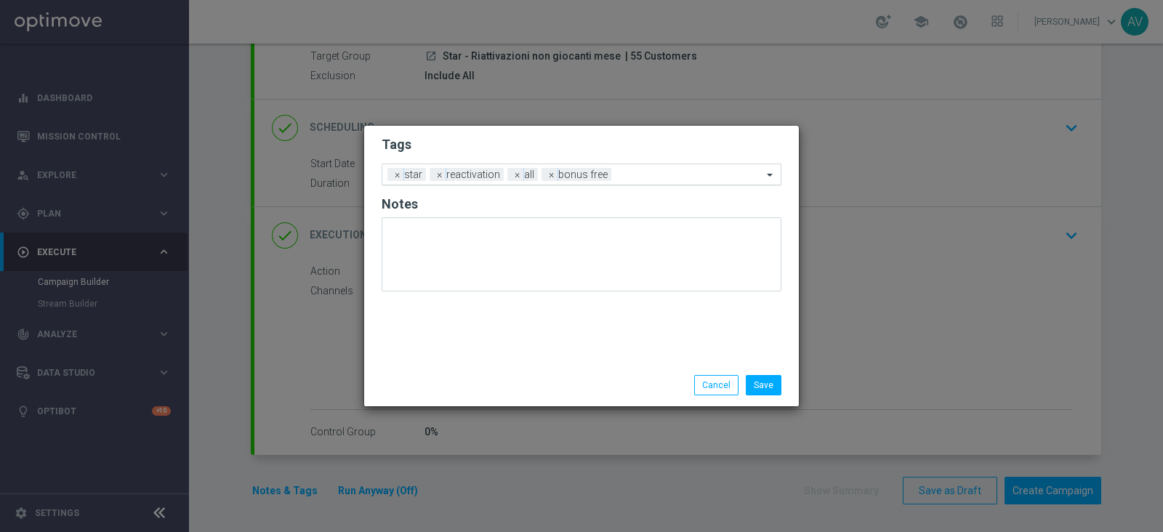
click at [499, 365] on div "Save Cancel" at bounding box center [581, 385] width 435 height 42
click at [758, 382] on button "Save" at bounding box center [764, 385] width 36 height 20
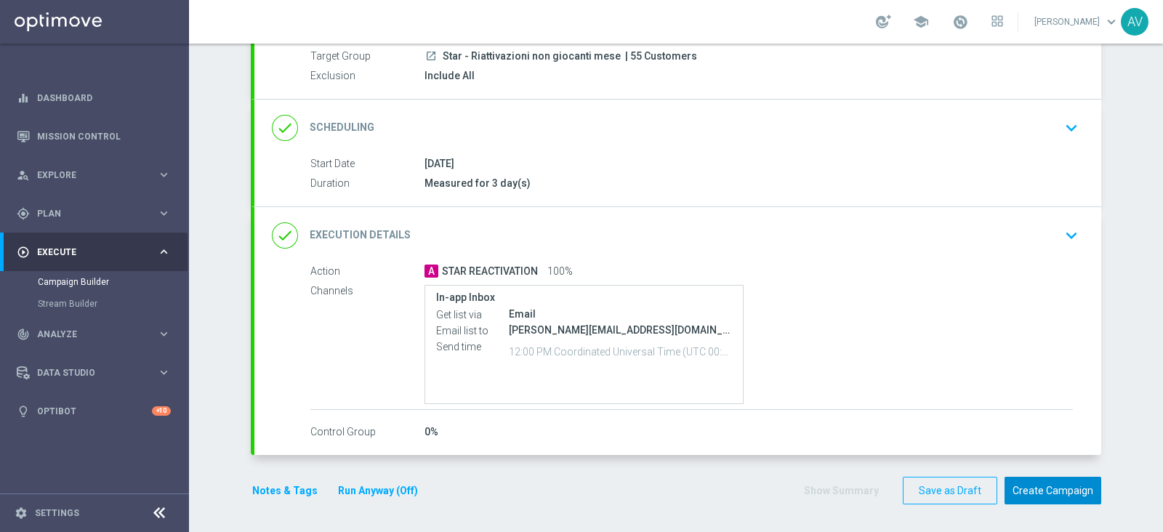
click at [1087, 491] on button "Create Campaign" at bounding box center [1052, 491] width 97 height 28
